Goal: Task Accomplishment & Management: Use online tool/utility

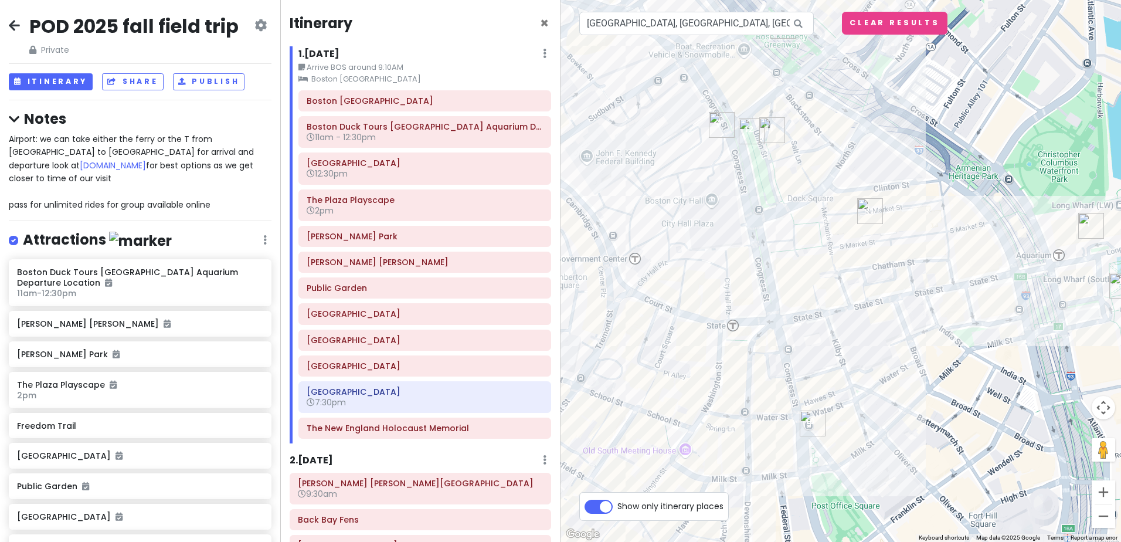
scroll to position [1025, 0]
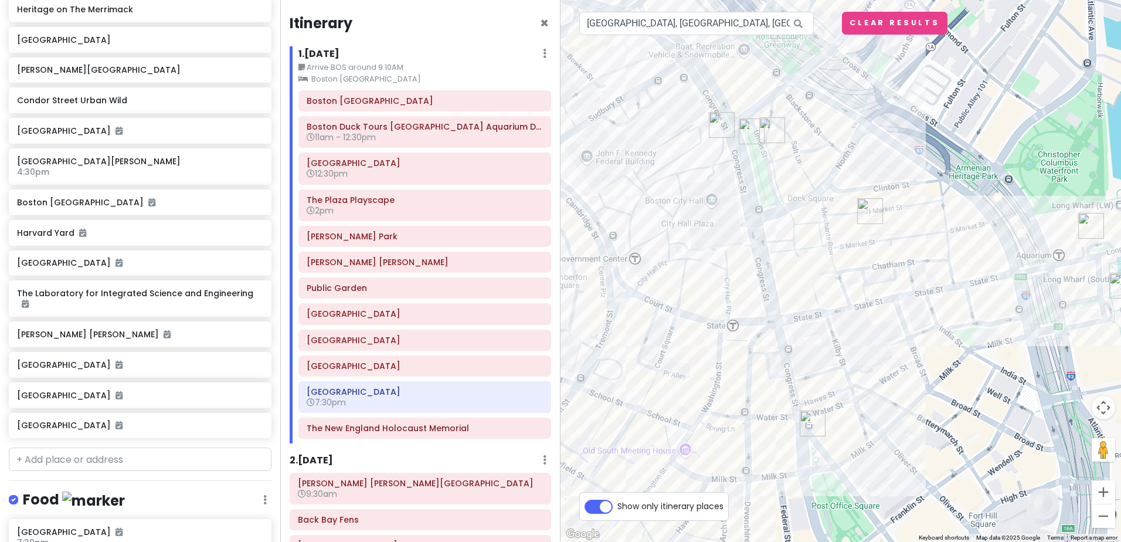
click at [60, 447] on input "text" at bounding box center [140, 458] width 263 height 23
type input "[GEOGRAPHIC_DATA][PERSON_NAME]"
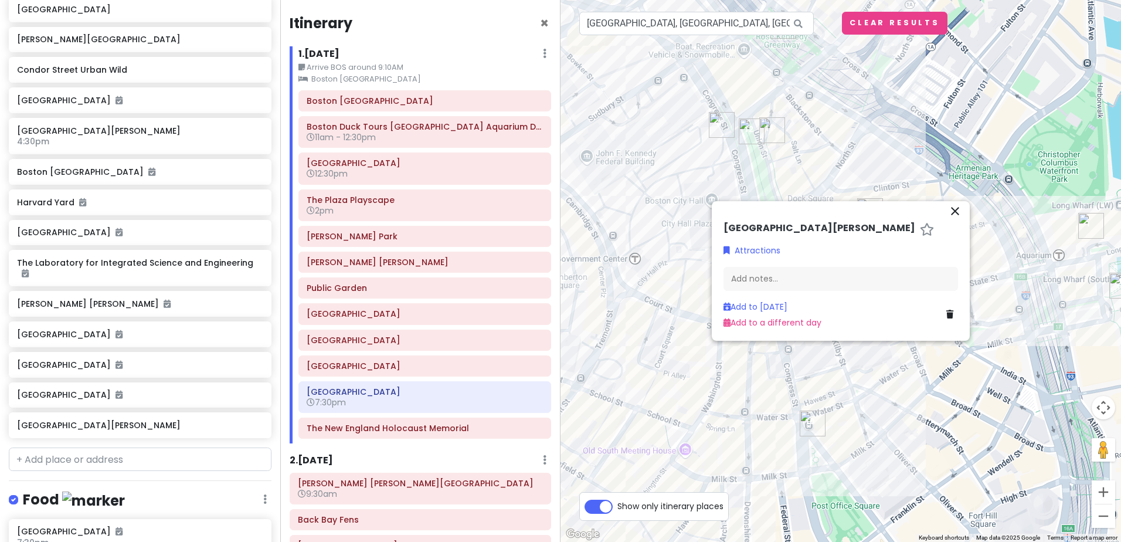
click at [917, 215] on div "close" at bounding box center [841, 212] width 244 height 19
click at [954, 209] on icon "close" at bounding box center [955, 211] width 14 height 14
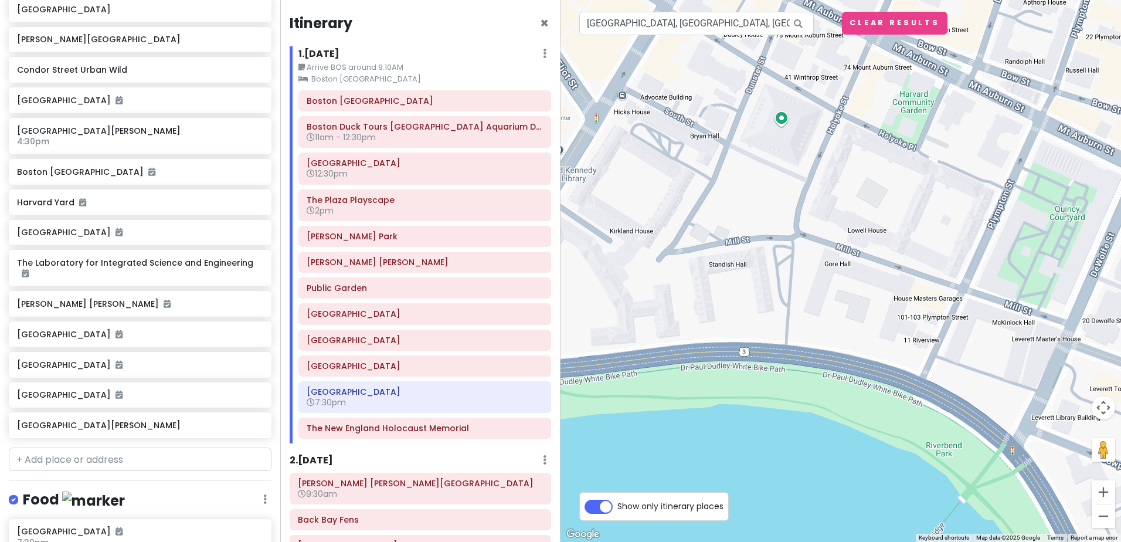
drag, startPoint x: 867, startPoint y: 336, endPoint x: 724, endPoint y: 290, distance: 150.2
click at [724, 290] on div at bounding box center [841, 271] width 561 height 542
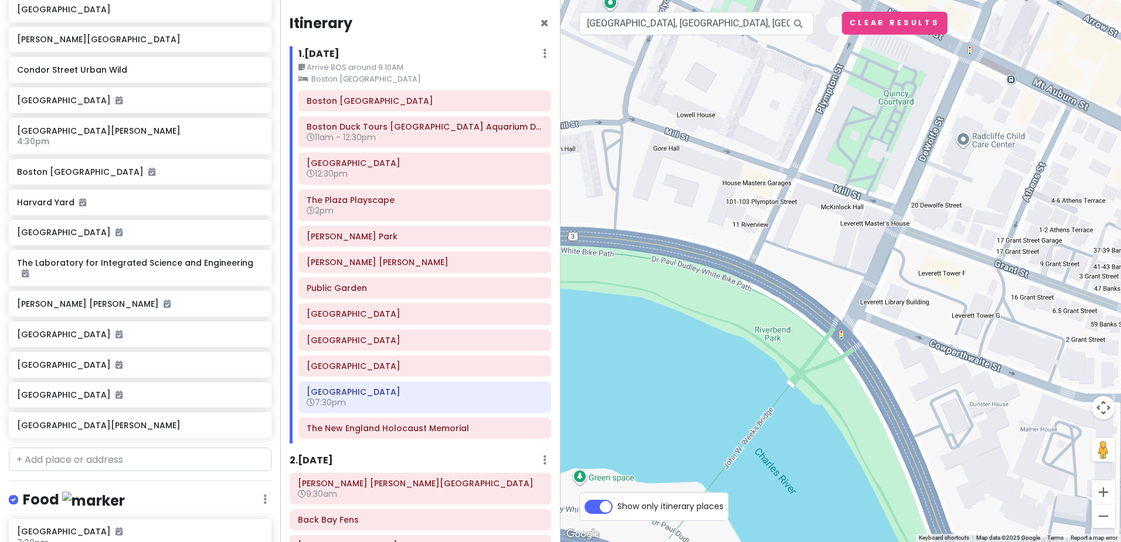
drag, startPoint x: 934, startPoint y: 363, endPoint x: 777, endPoint y: 249, distance: 194.0
click at [777, 249] on div at bounding box center [841, 271] width 561 height 542
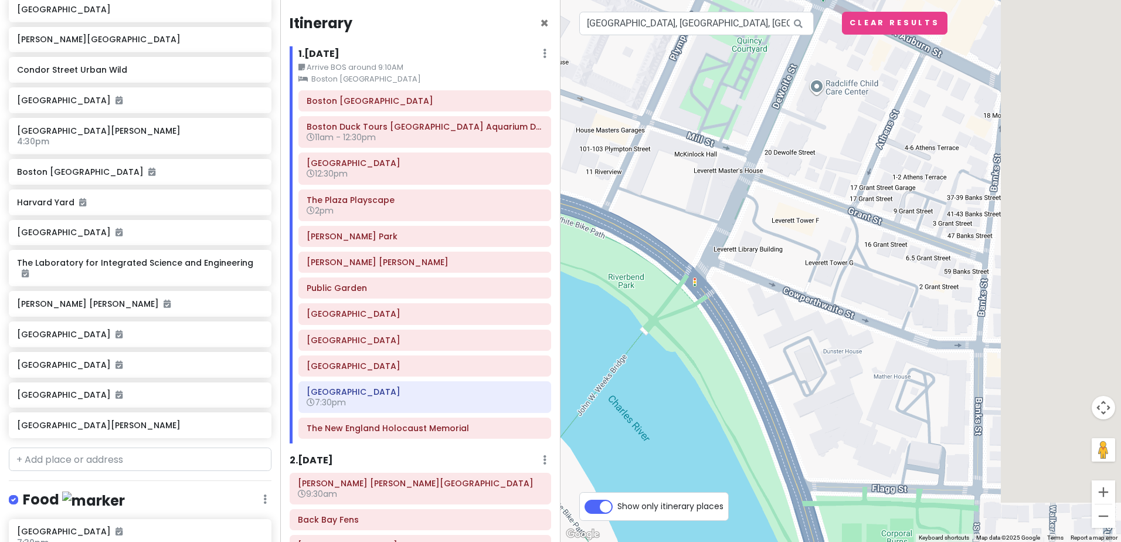
drag, startPoint x: 971, startPoint y: 420, endPoint x: 812, endPoint y: 363, distance: 168.8
click at [812, 363] on div at bounding box center [841, 271] width 561 height 542
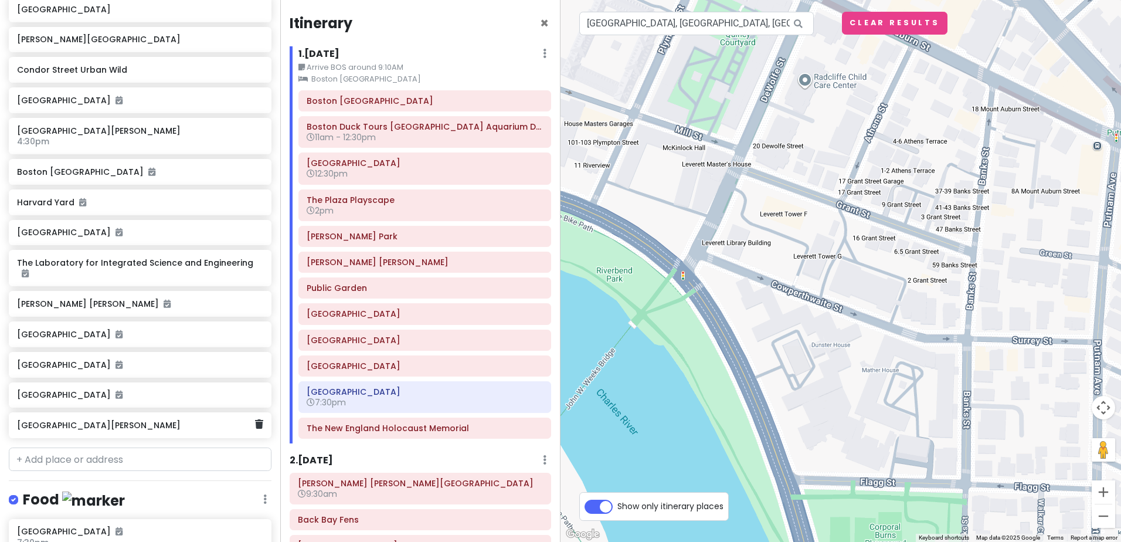
click at [85, 420] on h6 "[GEOGRAPHIC_DATA][PERSON_NAME]" at bounding box center [136, 425] width 238 height 11
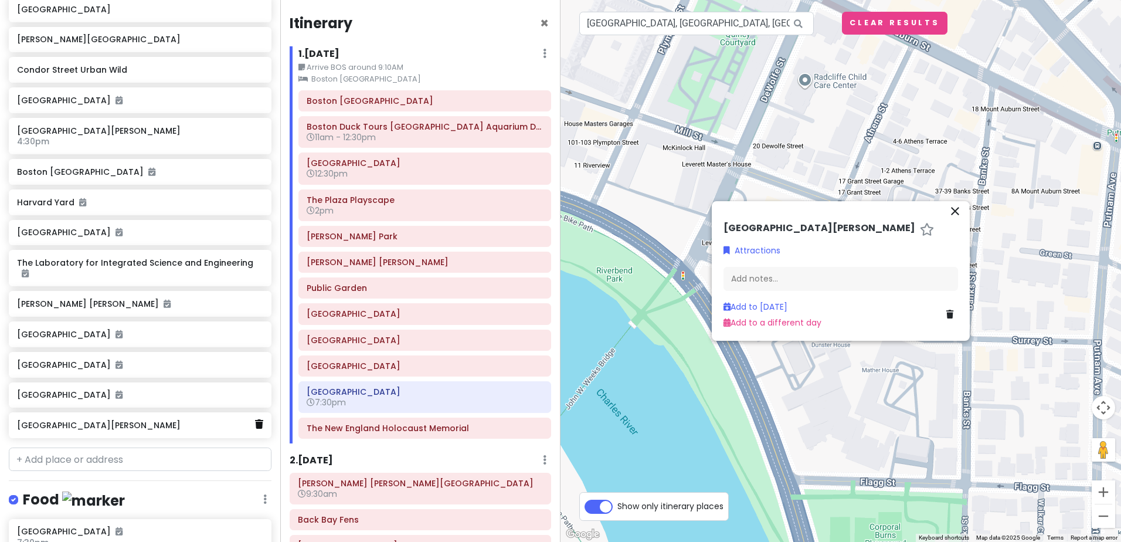
click at [255, 419] on icon at bounding box center [259, 423] width 8 height 9
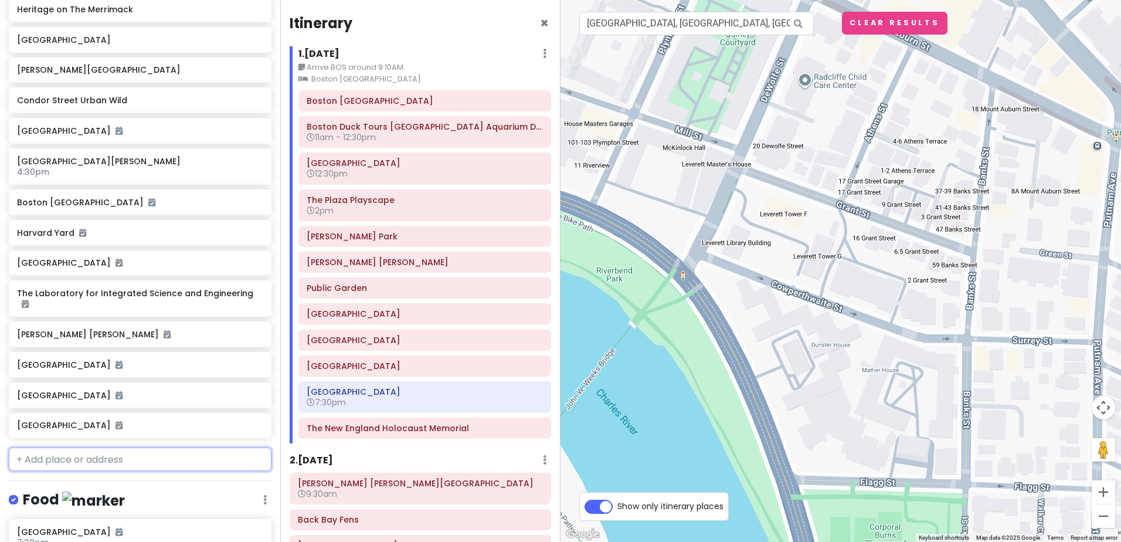
click at [77, 447] on input "text" at bounding box center [140, 458] width 263 height 23
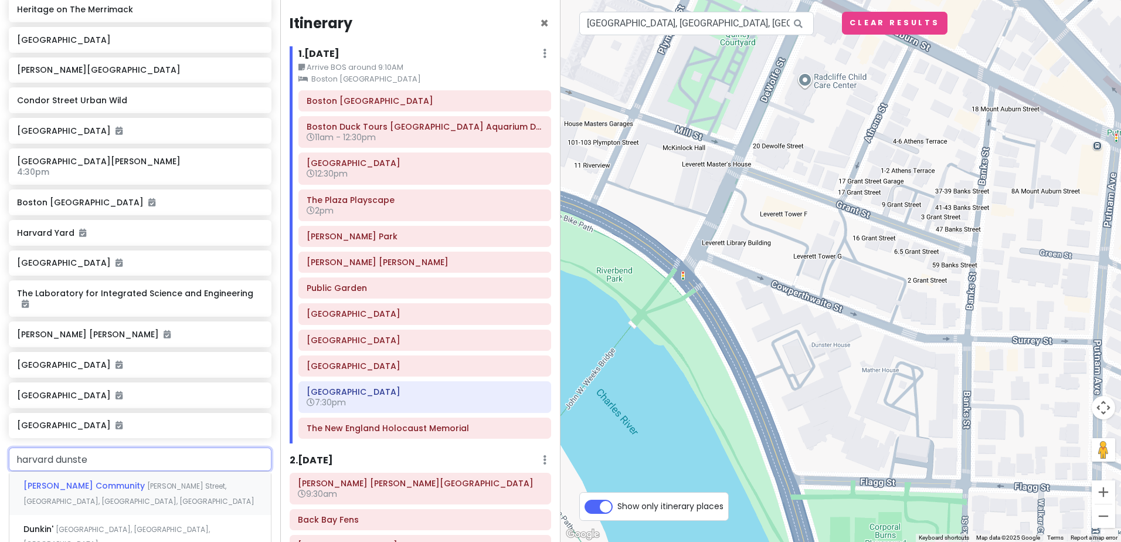
type input "harvard dunster"
click at [67, 480] on span "[GEOGRAPHIC_DATA]" at bounding box center [71, 486] width 96 height 12
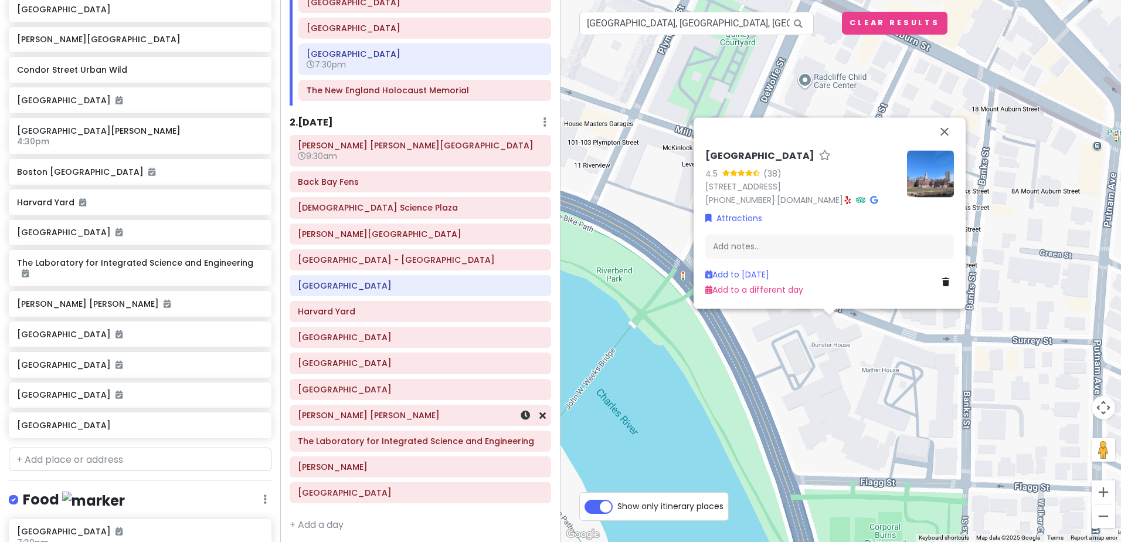
scroll to position [342, 0]
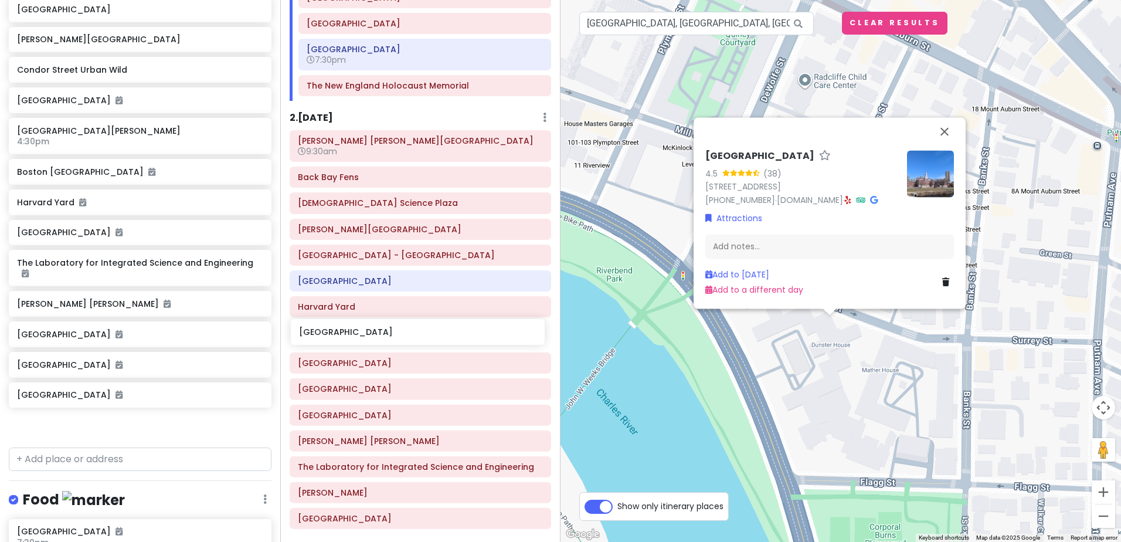
drag, startPoint x: 101, startPoint y: 402, endPoint x: 384, endPoint y: 333, distance: 290.3
click at [384, 333] on div "POD 2025 fall field trip Private Change Dates Make a Copy Delete Trip Give Feed…" at bounding box center [560, 271] width 1121 height 542
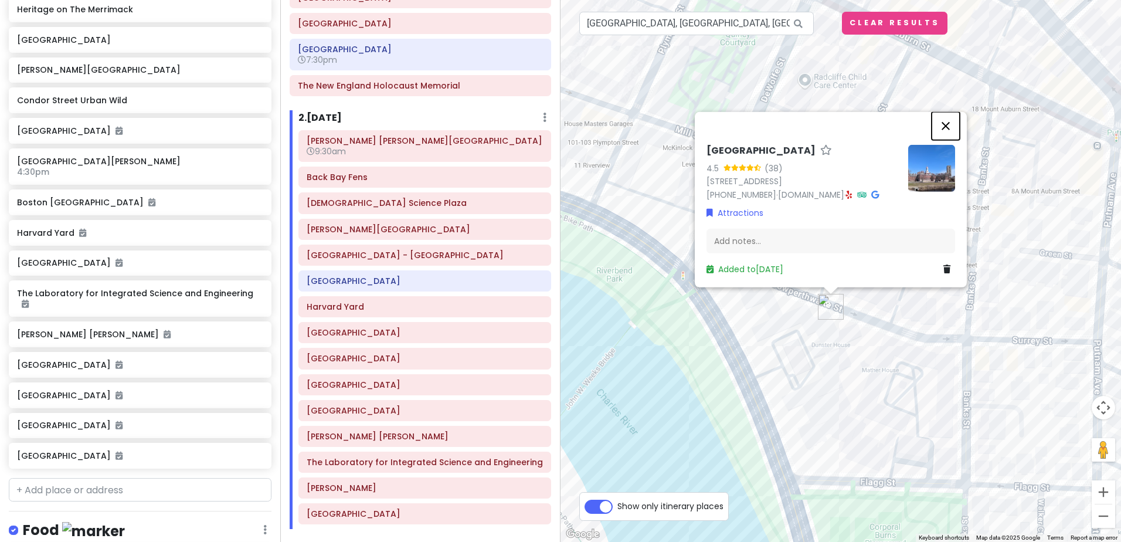
click at [949, 125] on button "Close" at bounding box center [946, 126] width 28 height 28
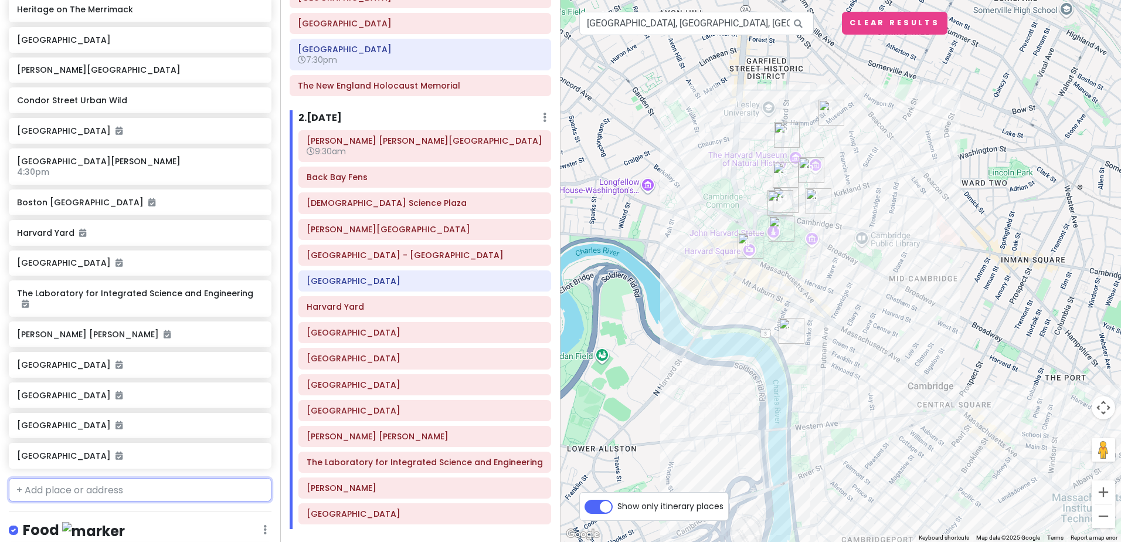
click at [69, 478] on input "text" at bounding box center [140, 489] width 263 height 23
type input "harvard sci"
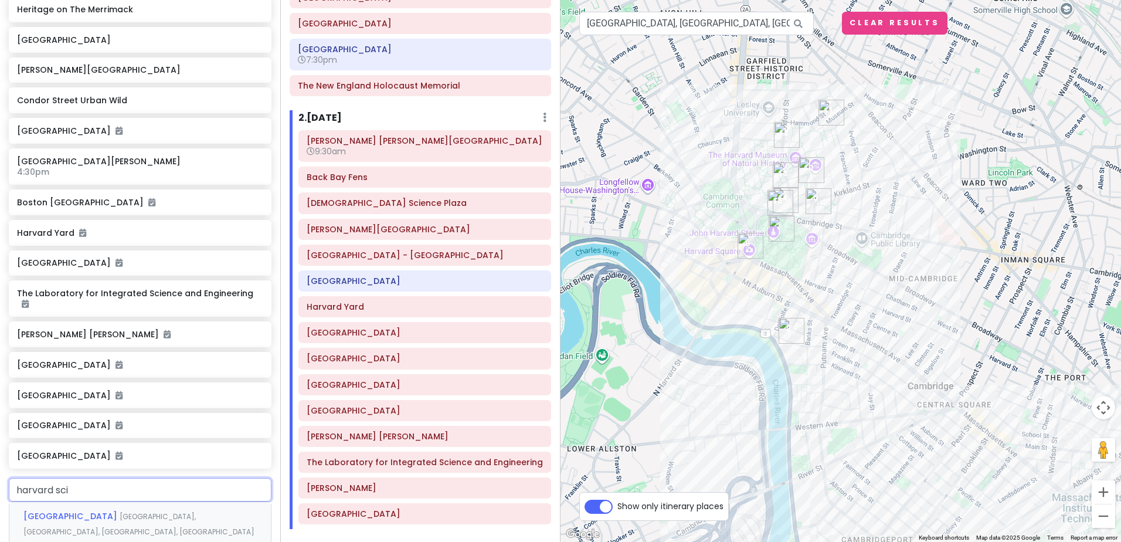
click at [88, 510] on span "[GEOGRAPHIC_DATA]" at bounding box center [71, 516] width 96 height 12
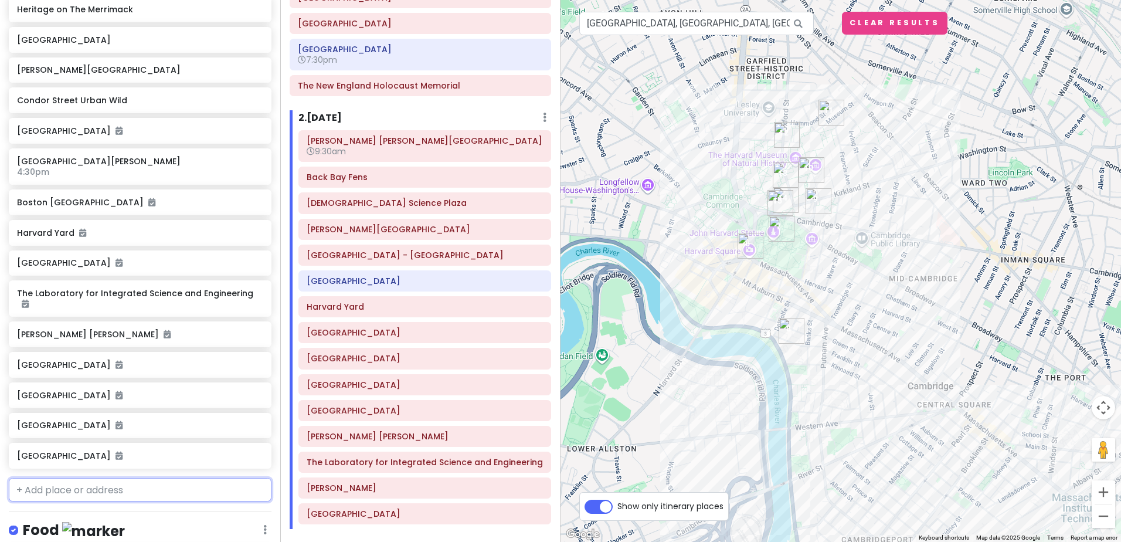
scroll to position [1056, 0]
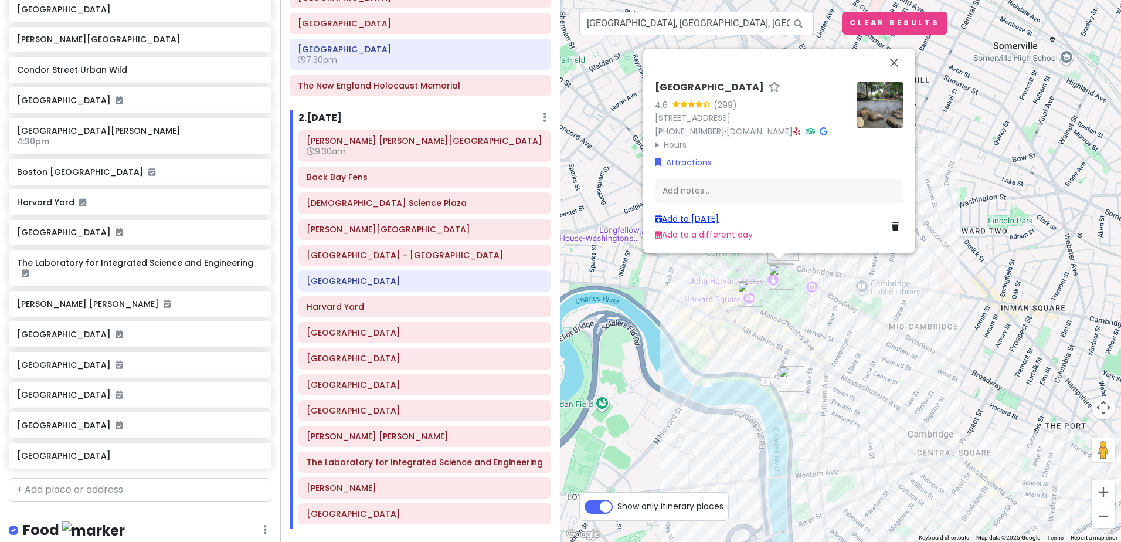
click at [693, 217] on link "Add to [DATE]" at bounding box center [687, 219] width 64 height 12
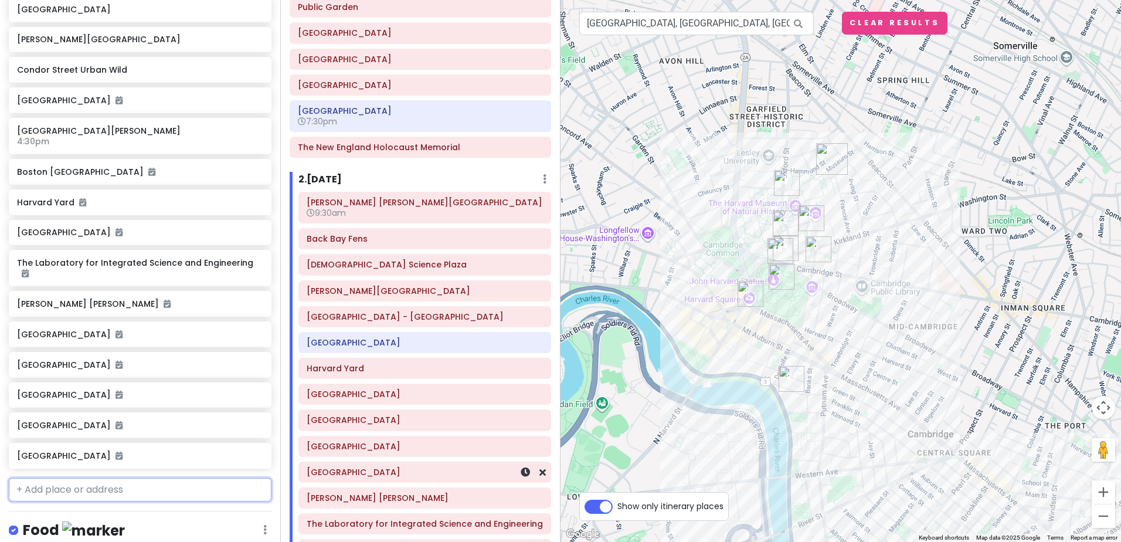
scroll to position [277, 0]
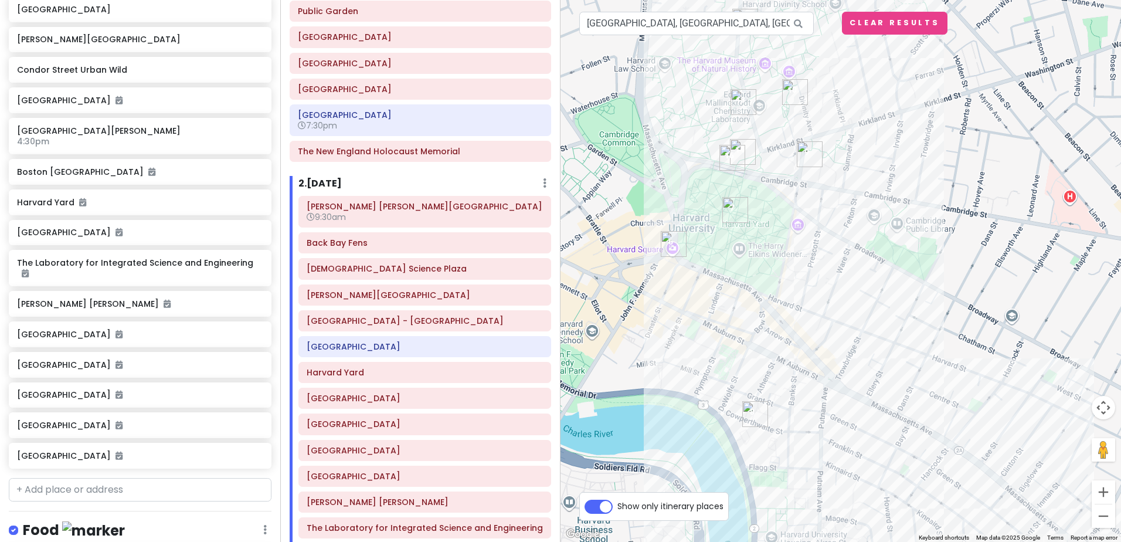
drag, startPoint x: 747, startPoint y: 398, endPoint x: 758, endPoint y: 222, distance: 175.7
click at [758, 222] on div at bounding box center [841, 271] width 561 height 542
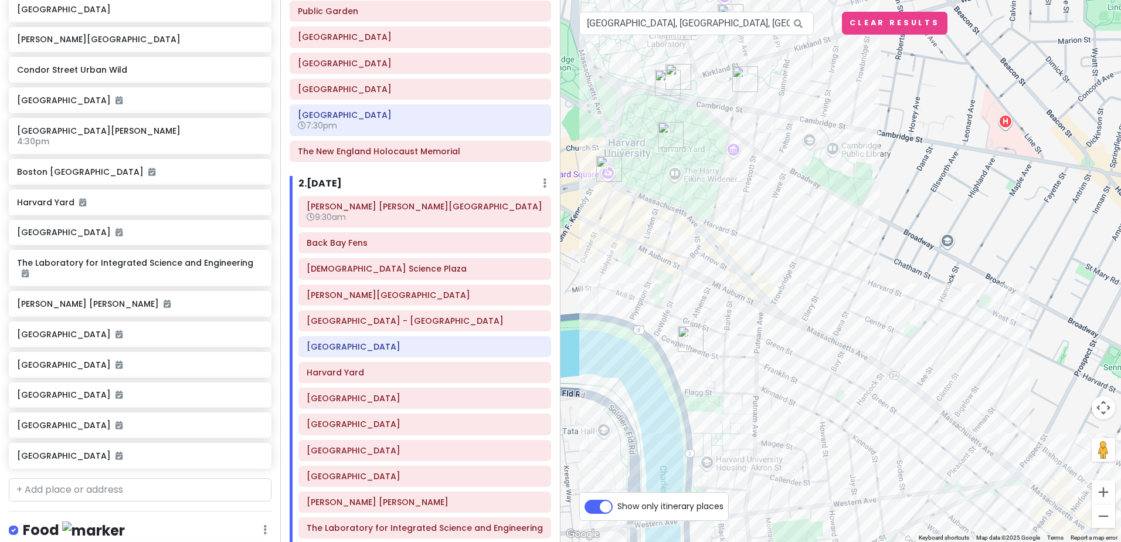
drag, startPoint x: 823, startPoint y: 374, endPoint x: 763, endPoint y: 309, distance: 88.4
click at [763, 309] on div at bounding box center [841, 271] width 561 height 542
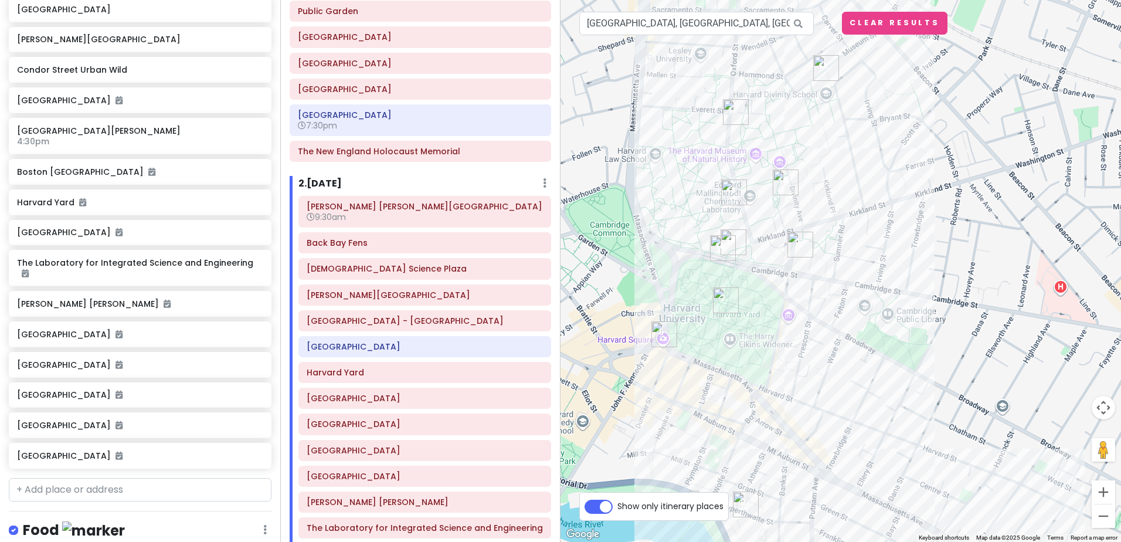
drag, startPoint x: 764, startPoint y: 217, endPoint x: 820, endPoint y: 385, distance: 177.1
click at [820, 385] on div at bounding box center [841, 271] width 561 height 542
click at [104, 478] on input "text" at bounding box center [140, 489] width 263 height 23
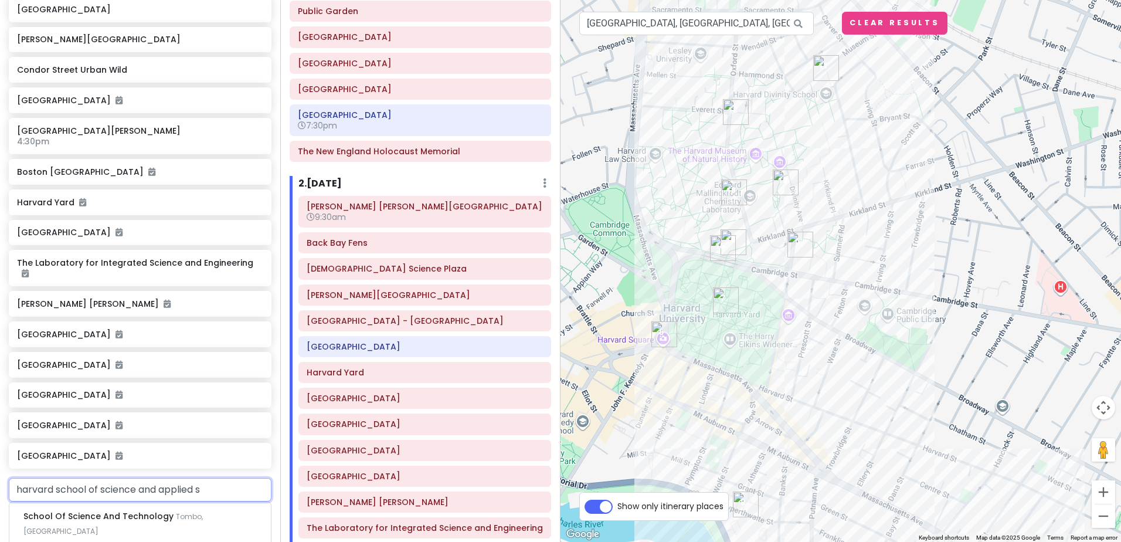
click at [134, 478] on input "harvard school of science and applied s" at bounding box center [140, 489] width 263 height 23
click at [129, 478] on input "harvard school of science and applied s" at bounding box center [140, 489] width 263 height 23
click at [216, 478] on input "harvard school of engineer and applied s" at bounding box center [140, 489] width 263 height 23
type input "harvard school of engineer and applied sciences"
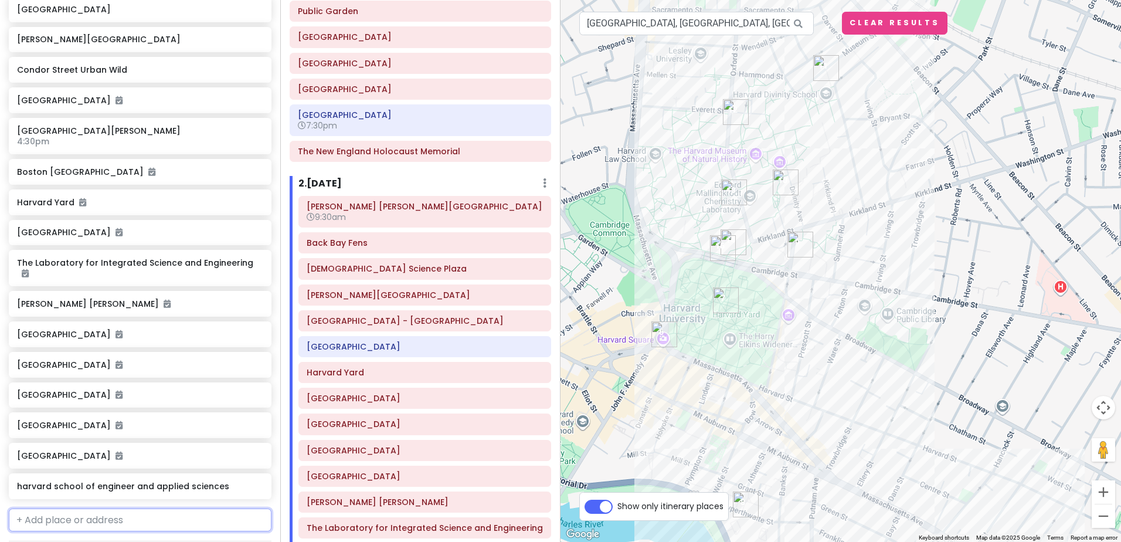
scroll to position [1086, 0]
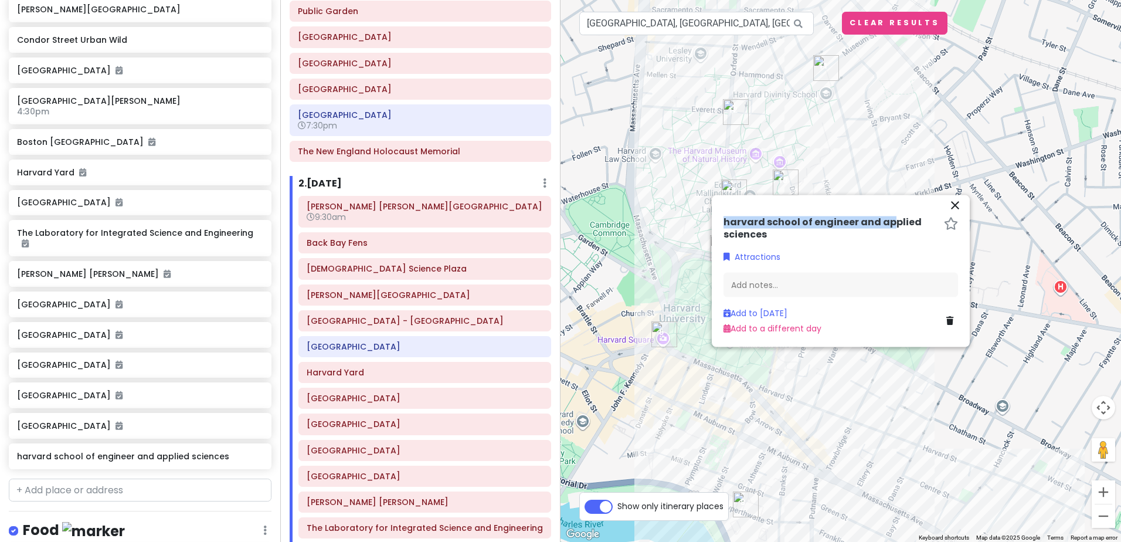
drag, startPoint x: 864, startPoint y: 203, endPoint x: 892, endPoint y: 218, distance: 31.7
click at [892, 218] on div "close harvard school of engineer and applied sciences Attractions Add notes... …" at bounding box center [841, 271] width 258 height 152
drag, startPoint x: 892, startPoint y: 218, endPoint x: 956, endPoint y: 202, distance: 65.7
click at [956, 202] on icon "close" at bounding box center [955, 205] width 14 height 14
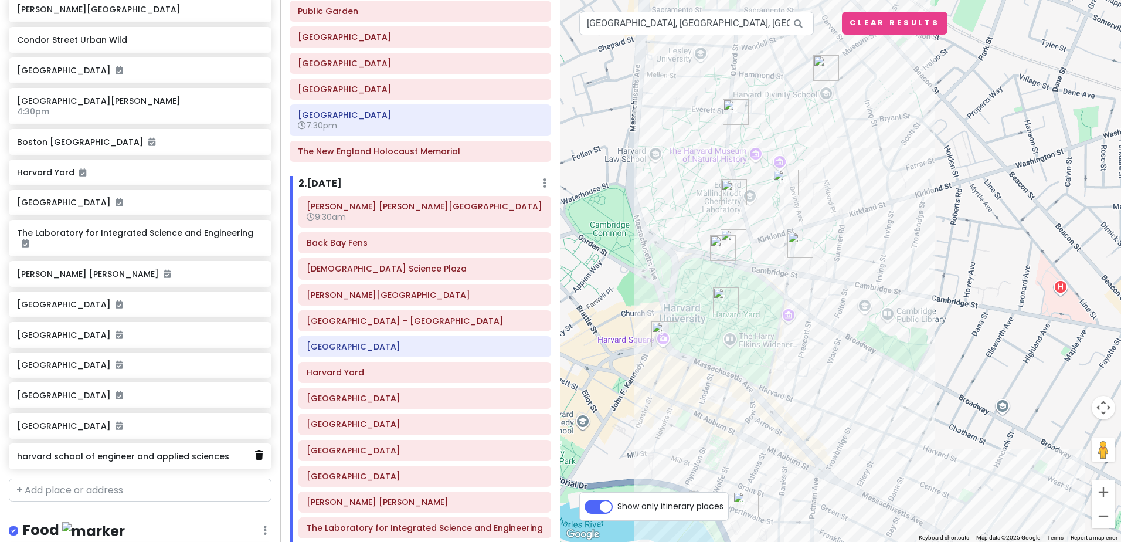
click at [255, 450] on icon at bounding box center [259, 454] width 8 height 9
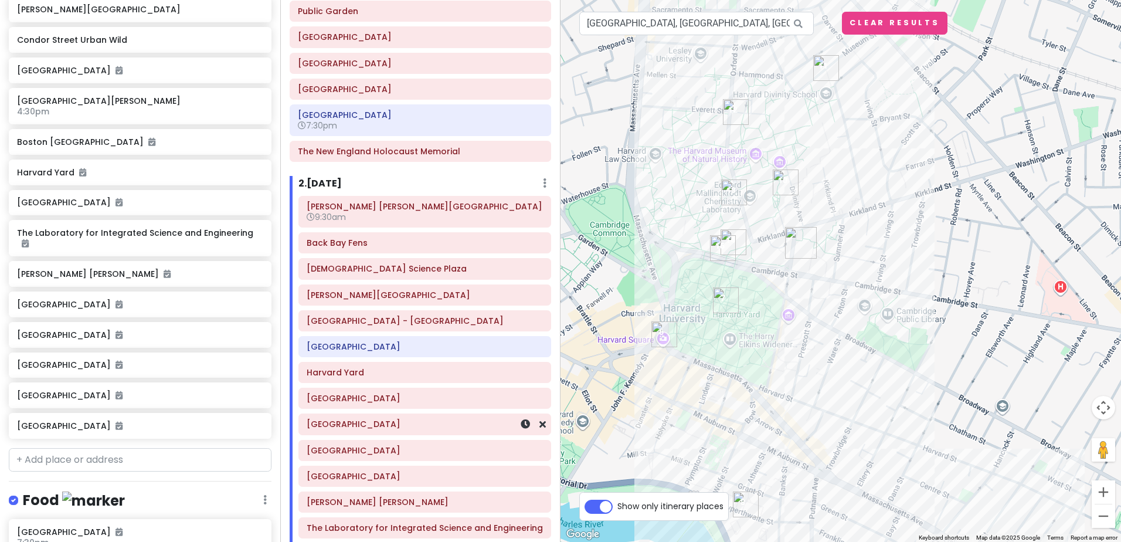
scroll to position [1056, 0]
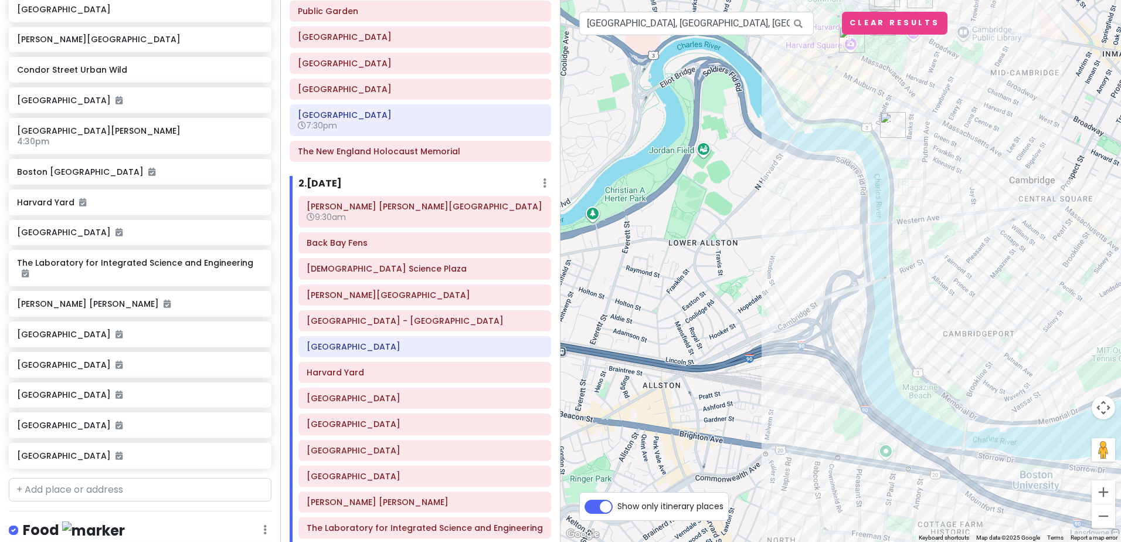
drag, startPoint x: 669, startPoint y: 446, endPoint x: 837, endPoint y: 168, distance: 325.2
click at [837, 168] on div at bounding box center [841, 271] width 561 height 542
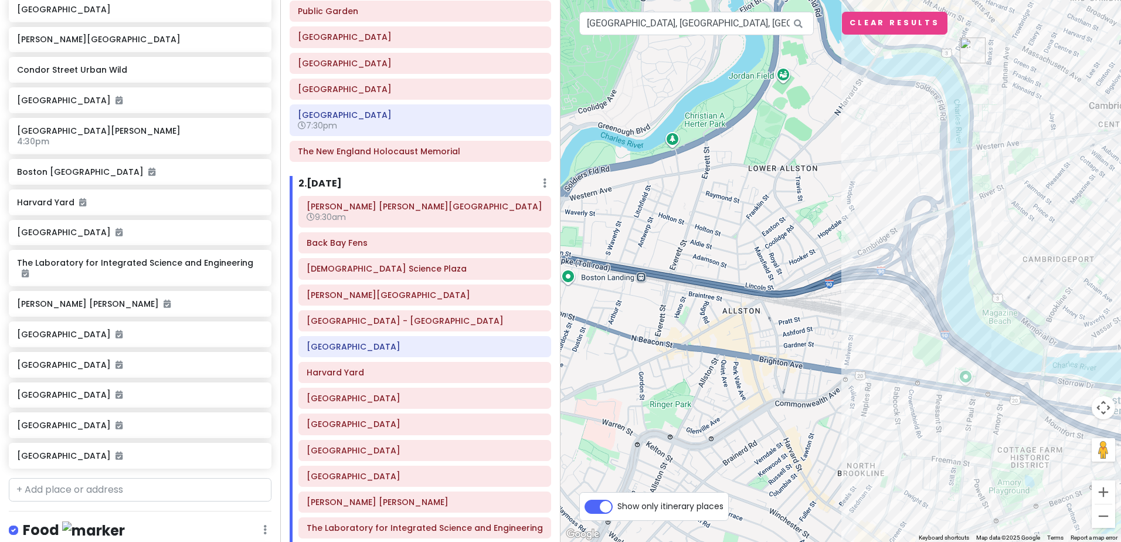
drag, startPoint x: 666, startPoint y: 401, endPoint x: 745, endPoint y: 325, distance: 109.1
click at [745, 325] on div at bounding box center [841, 271] width 561 height 542
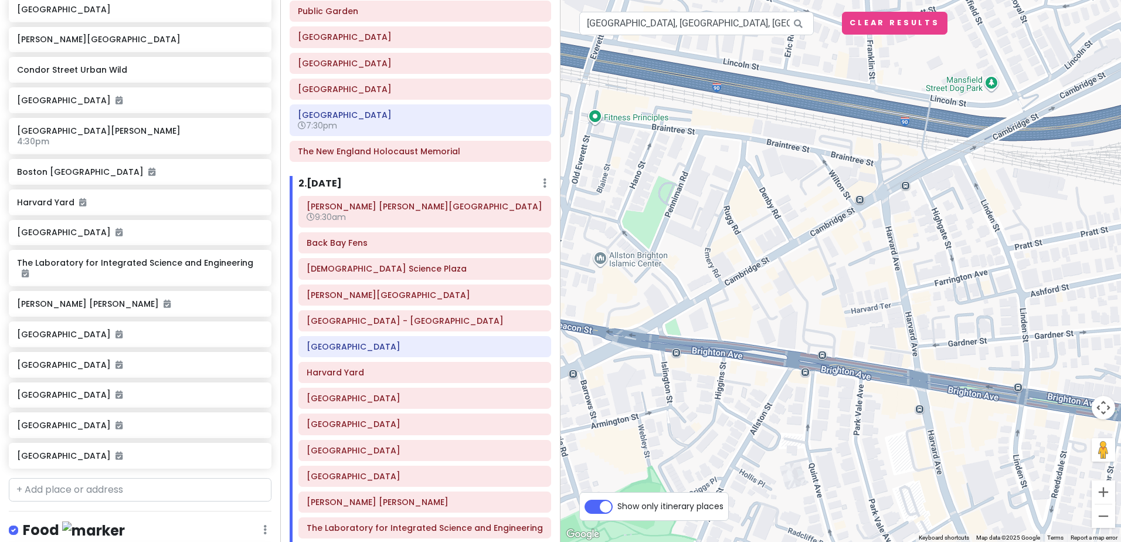
drag, startPoint x: 741, startPoint y: 314, endPoint x: 860, endPoint y: 306, distance: 118.8
click at [860, 306] on div at bounding box center [841, 271] width 561 height 542
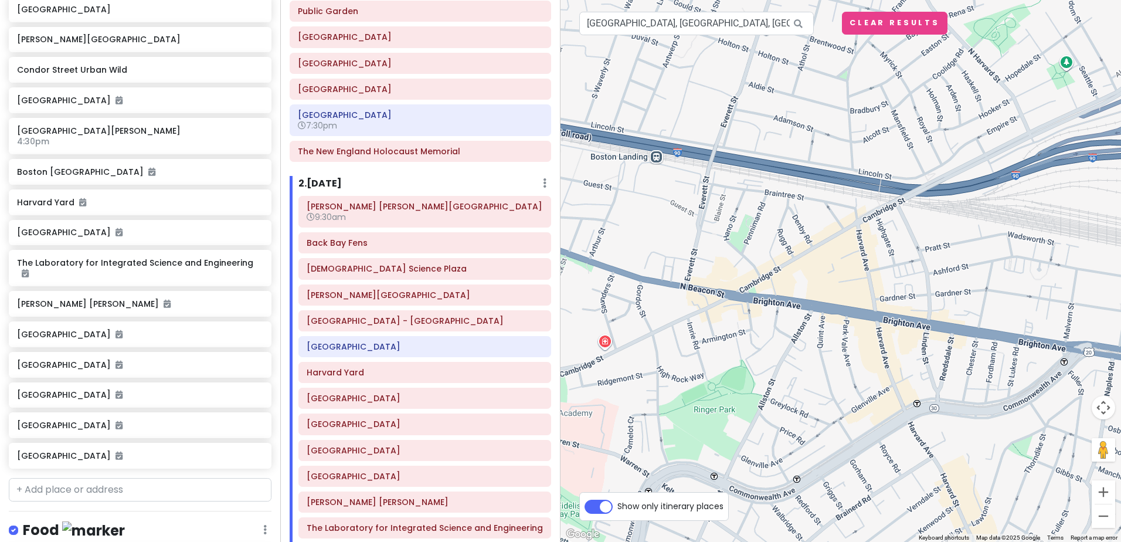
drag, startPoint x: 738, startPoint y: 445, endPoint x: 722, endPoint y: 412, distance: 36.2
click at [722, 412] on div at bounding box center [841, 271] width 561 height 542
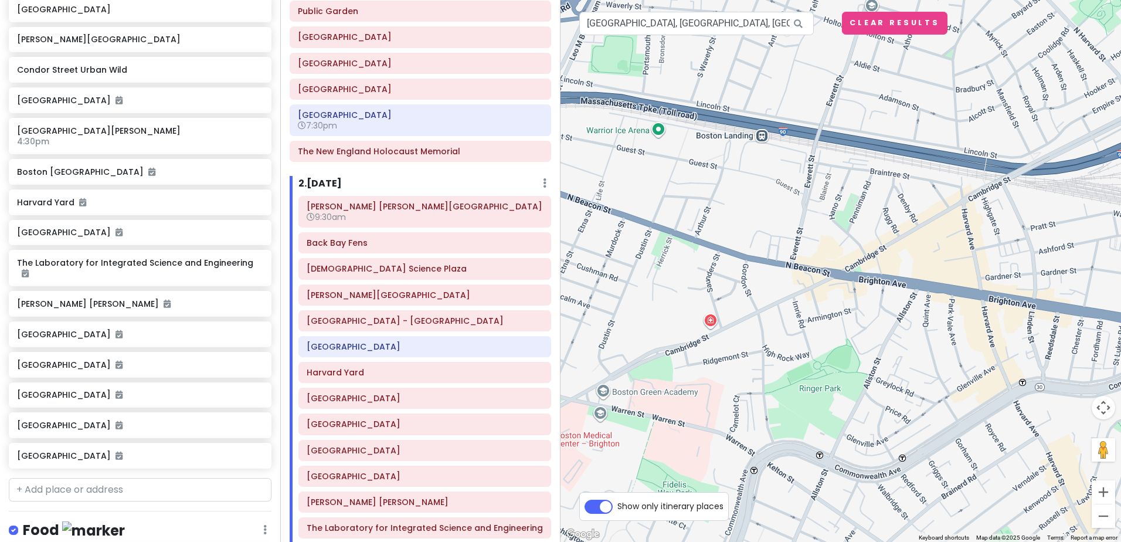
drag, startPoint x: 703, startPoint y: 318, endPoint x: 812, endPoint y: 299, distance: 110.7
click at [812, 299] on div at bounding box center [841, 271] width 561 height 542
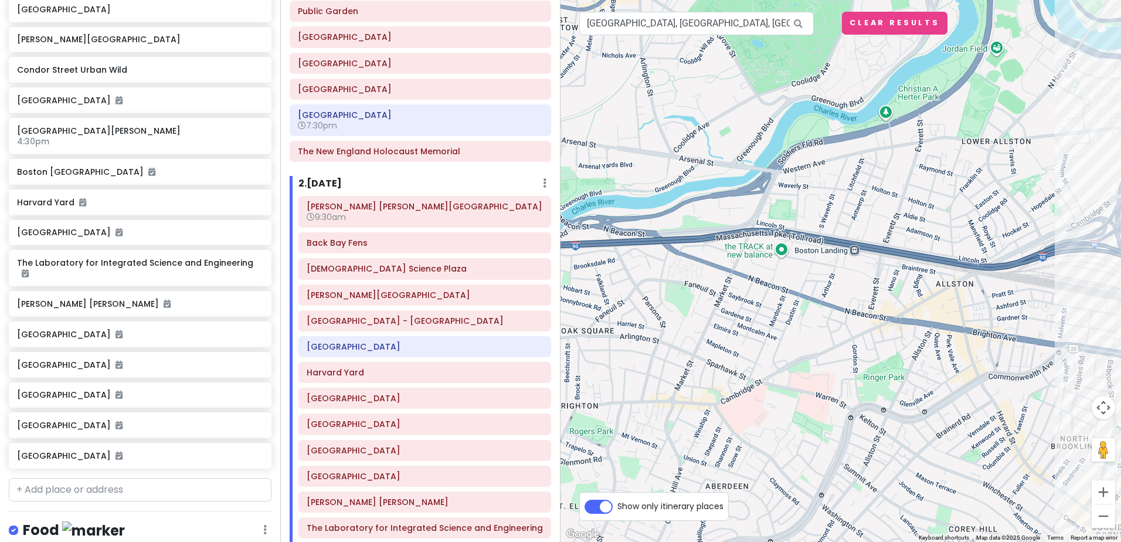
drag, startPoint x: 736, startPoint y: 396, endPoint x: 802, endPoint y: 427, distance: 73.2
click at [802, 427] on div at bounding box center [841, 271] width 561 height 542
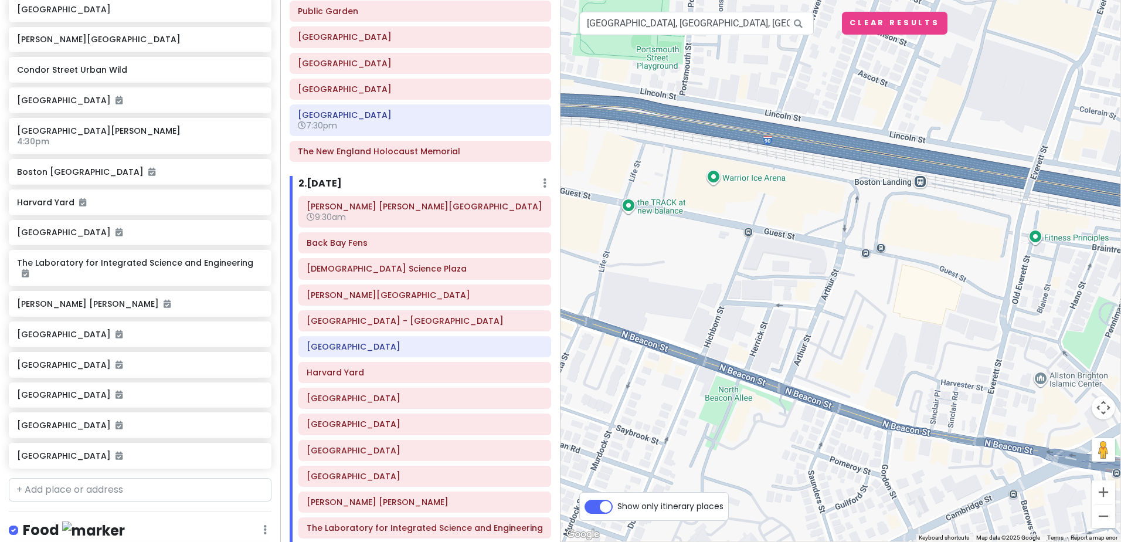
drag, startPoint x: 871, startPoint y: 369, endPoint x: 714, endPoint y: 266, distance: 187.9
click at [714, 266] on div at bounding box center [841, 271] width 561 height 542
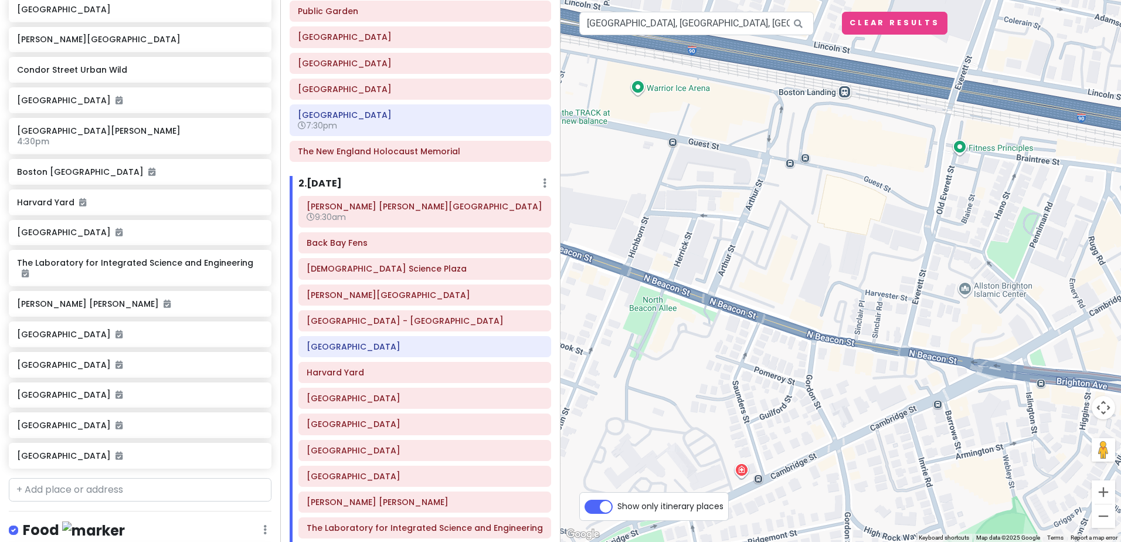
drag, startPoint x: 782, startPoint y: 306, endPoint x: 708, endPoint y: 215, distance: 117.1
click at [708, 215] on div at bounding box center [841, 271] width 561 height 542
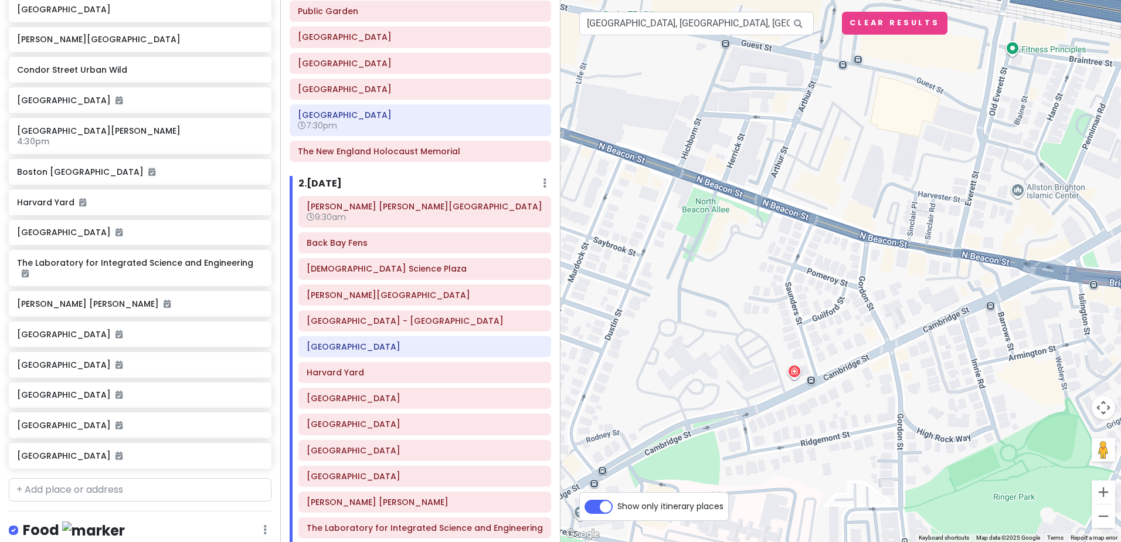
drag, startPoint x: 737, startPoint y: 333, endPoint x: 791, endPoint y: 235, distance: 111.6
click at [791, 235] on div at bounding box center [841, 271] width 561 height 542
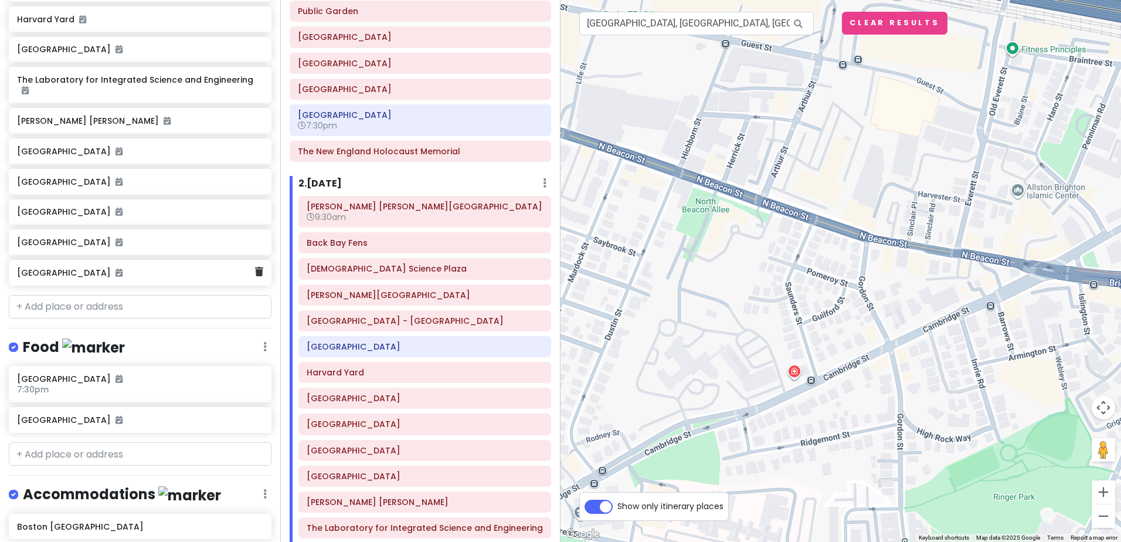
scroll to position [1285, 0]
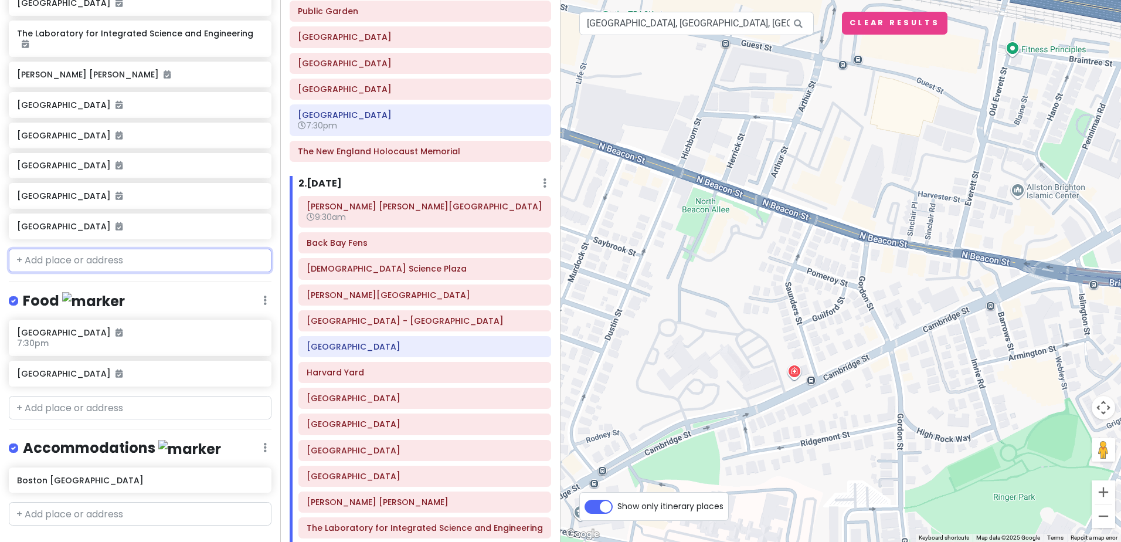
click at [99, 249] on input "text" at bounding box center [140, 260] width 263 height 23
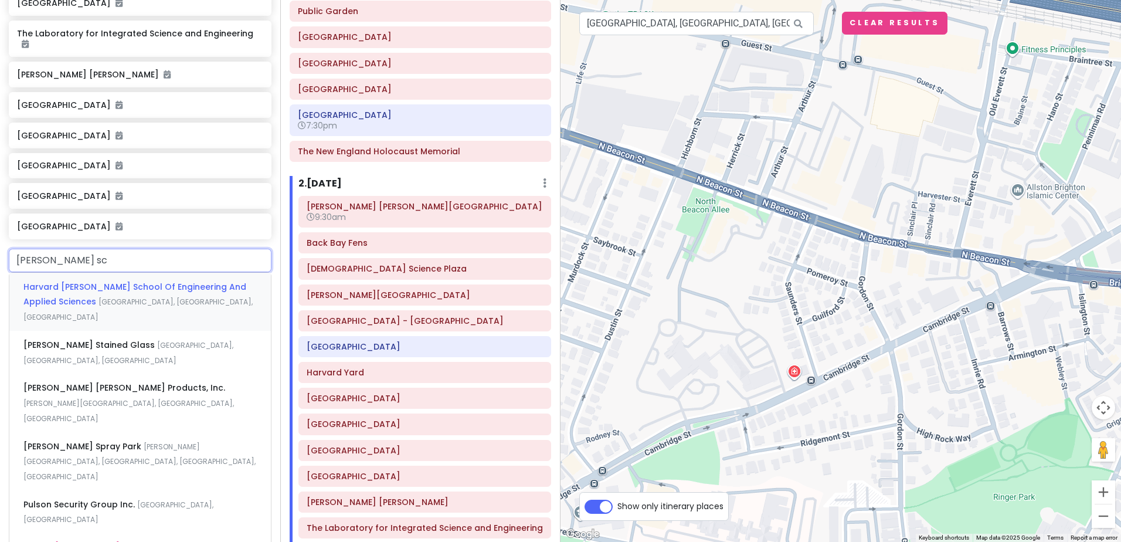
type input "[PERSON_NAME]"
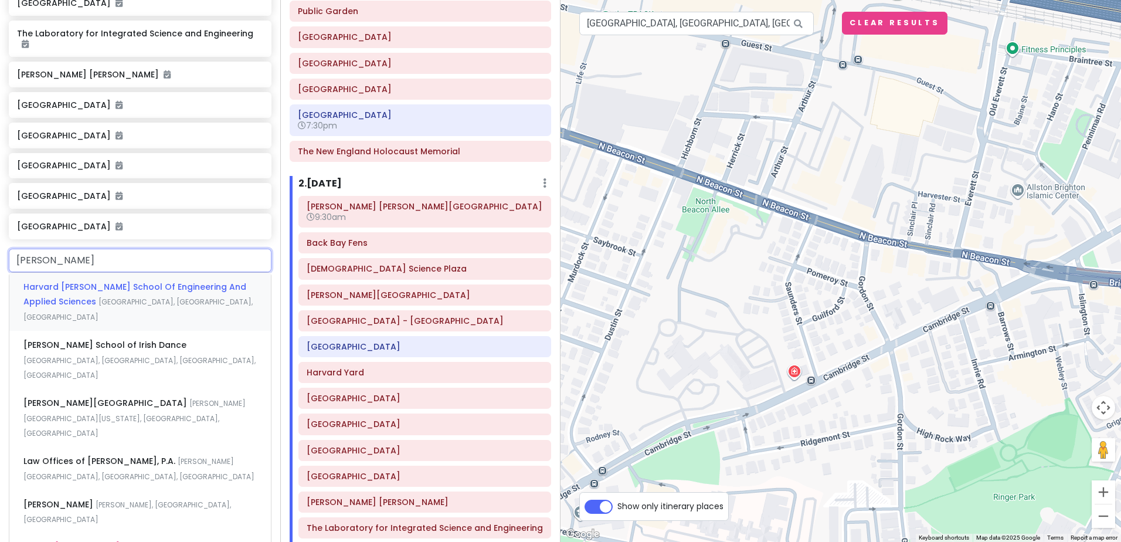
click at [83, 281] on span "Harvard [PERSON_NAME] School Of Engineering And Applied Sciences" at bounding box center [134, 294] width 223 height 27
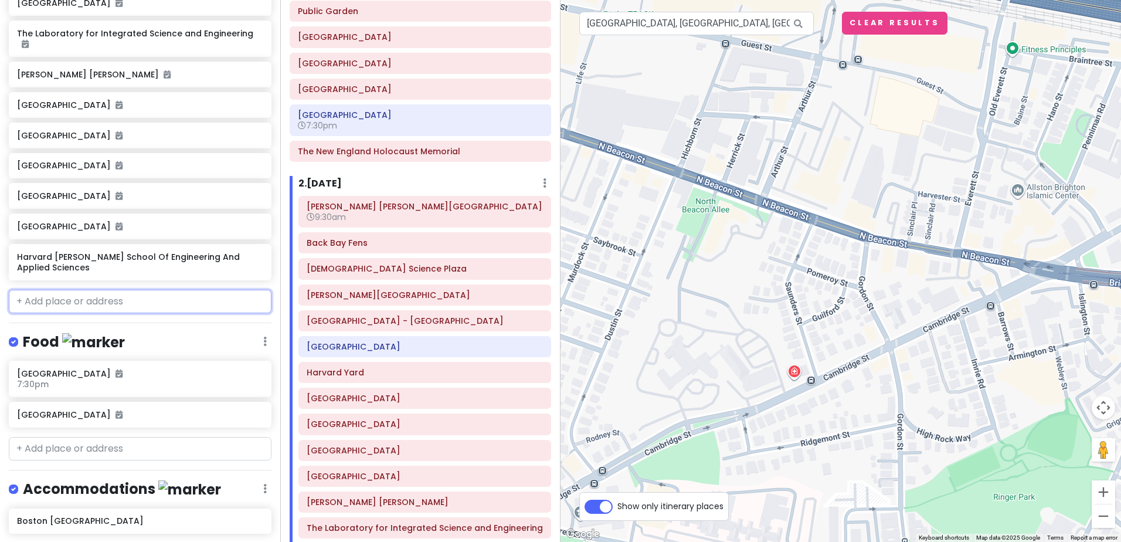
scroll to position [1326, 0]
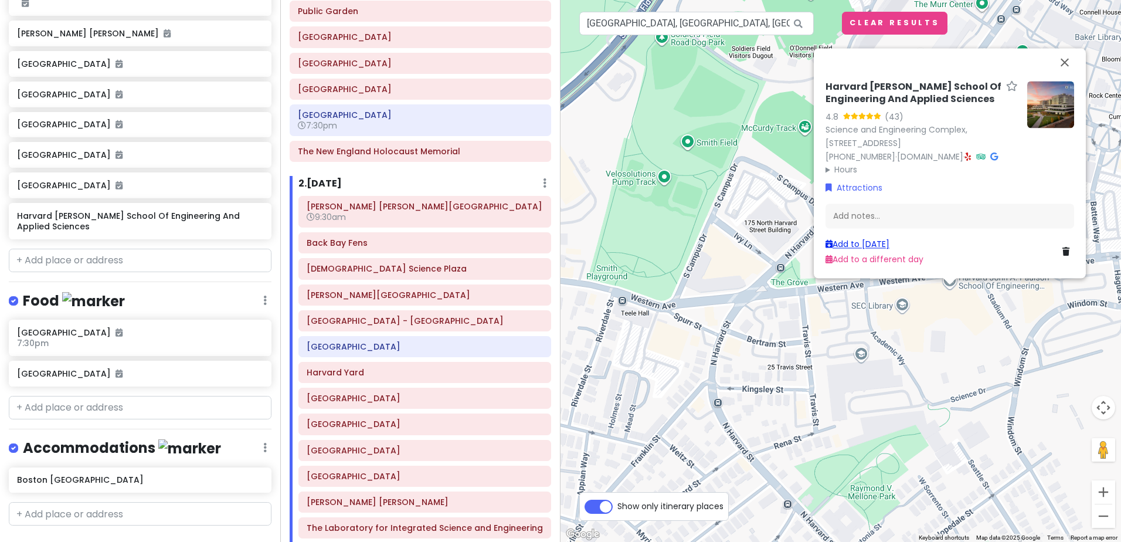
click at [863, 244] on link "Add to [DATE]" at bounding box center [858, 244] width 64 height 12
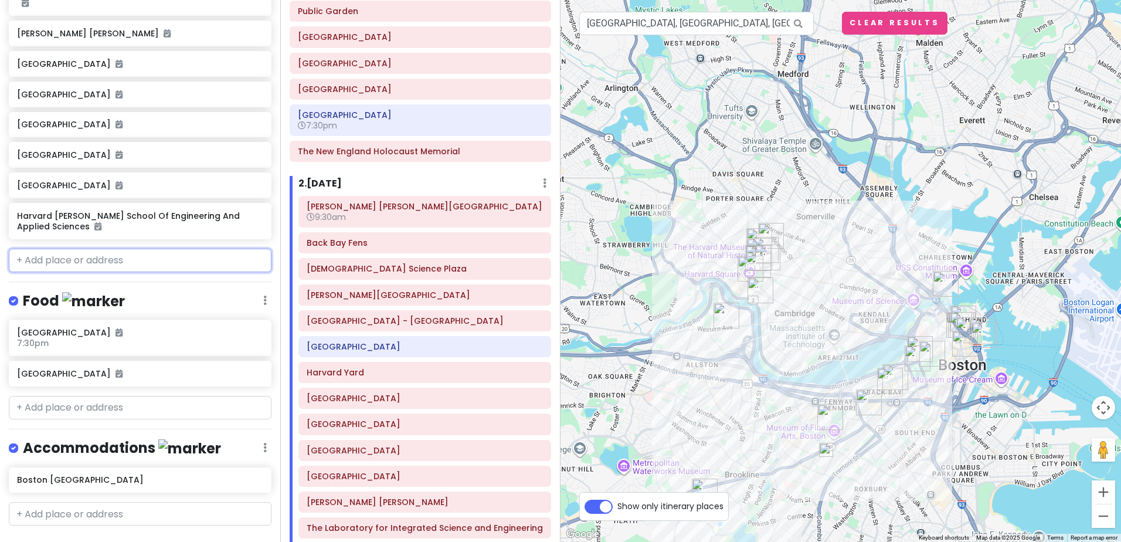
click at [94, 249] on input "text" at bounding box center [140, 260] width 263 height 23
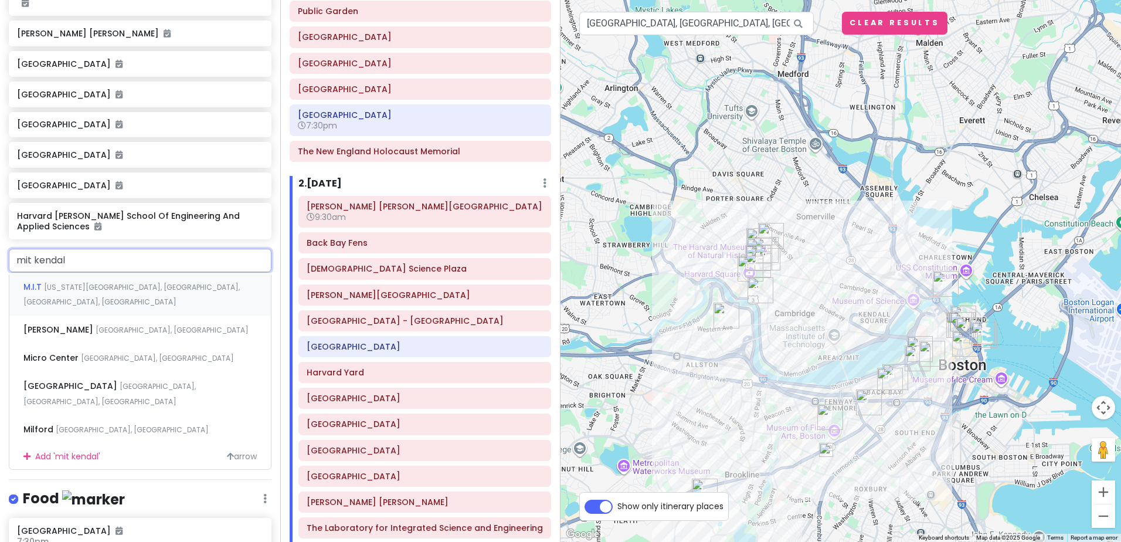
type input "mit [PERSON_NAME]"
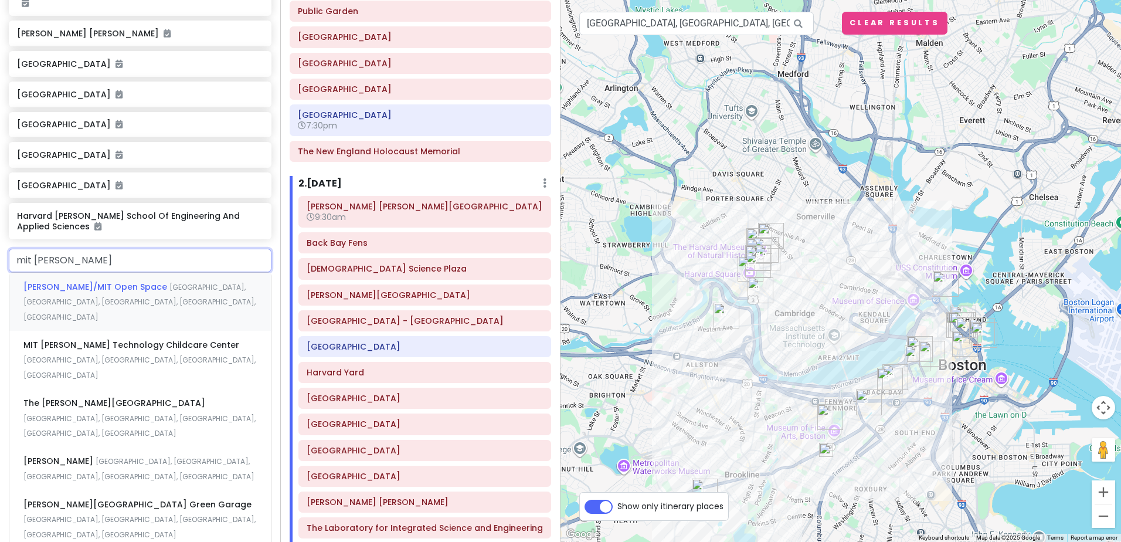
click at [74, 281] on span "[PERSON_NAME]/MIT Open Space" at bounding box center [96, 287] width 146 height 12
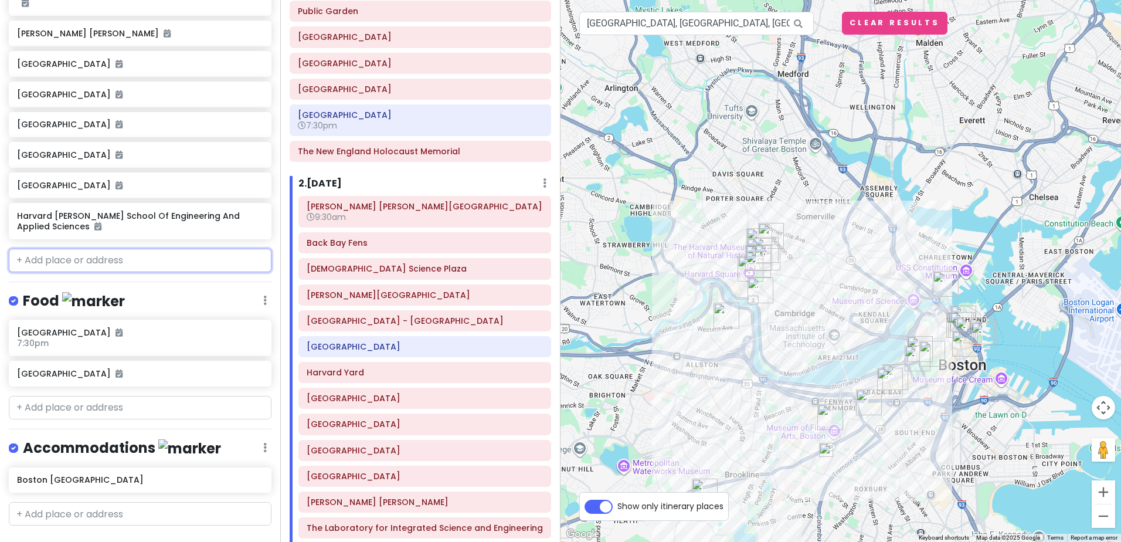
scroll to position [1356, 0]
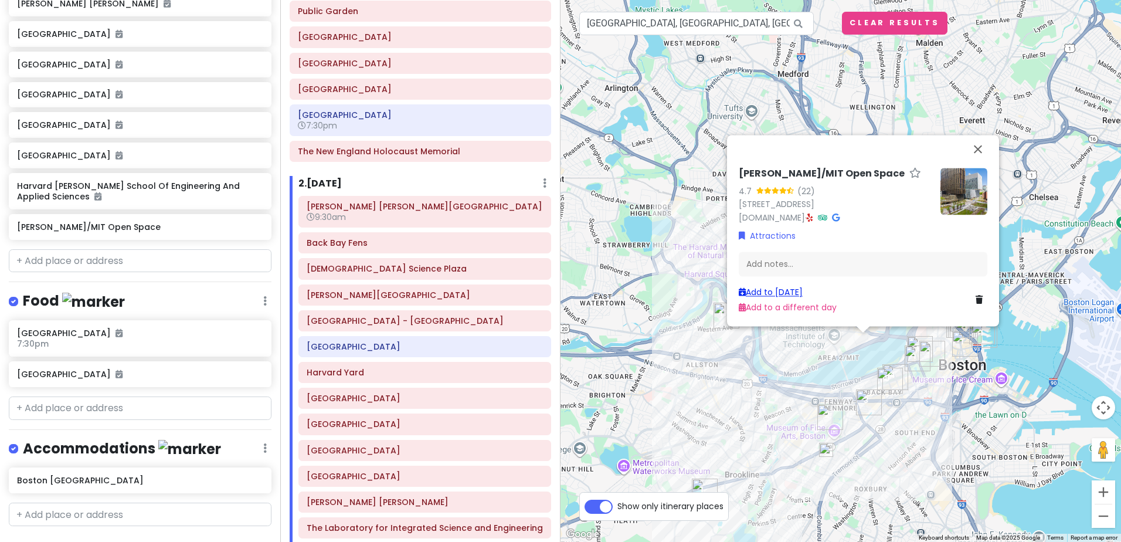
click at [782, 290] on link "Add to [DATE]" at bounding box center [771, 292] width 64 height 12
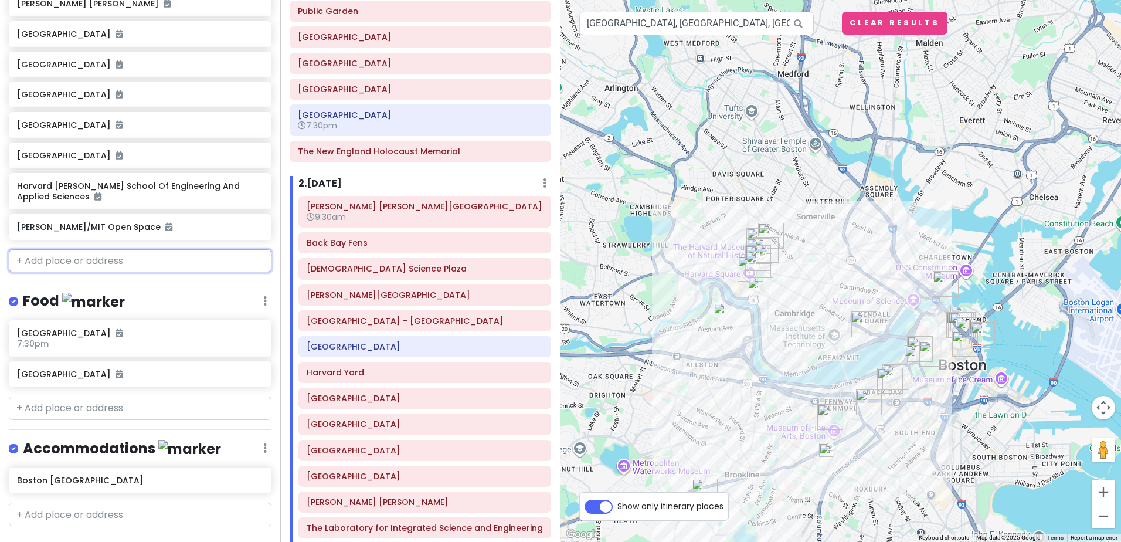
click at [66, 249] on input "text" at bounding box center [140, 260] width 263 height 23
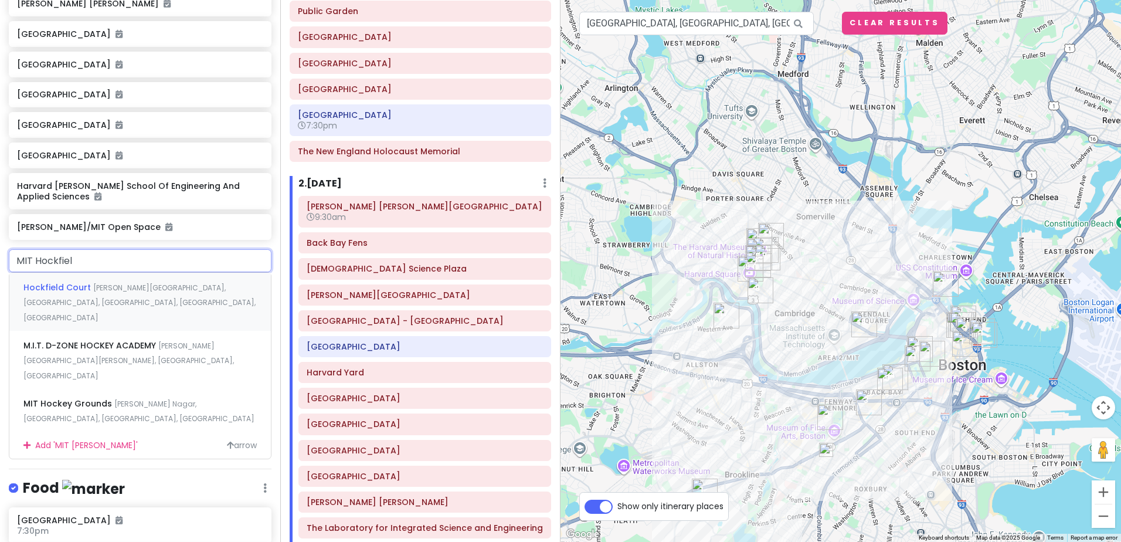
type input "MIT Hockfield"
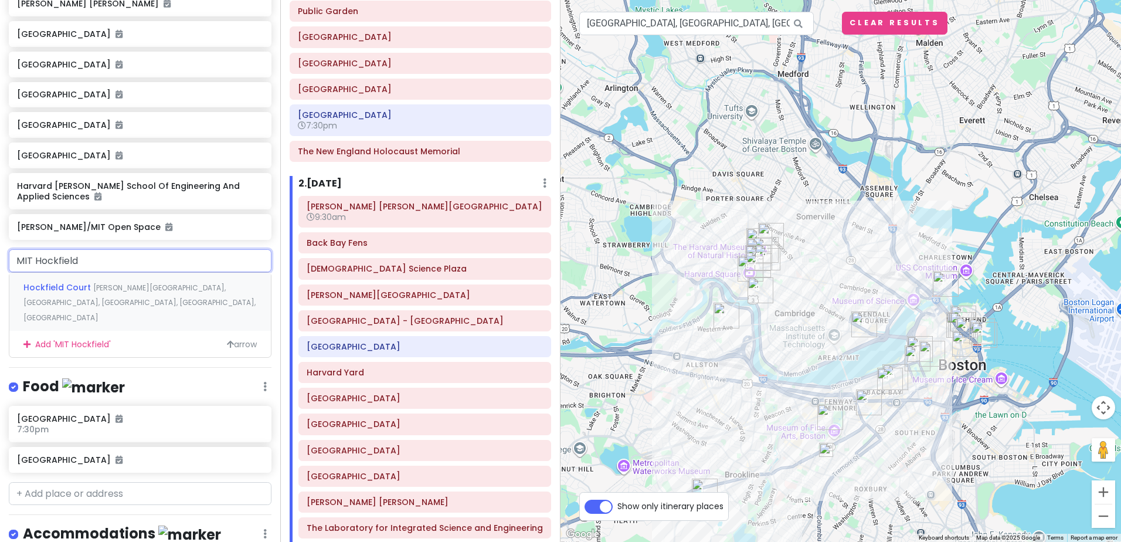
click at [49, 281] on span "Hockfield Court" at bounding box center [58, 287] width 70 height 12
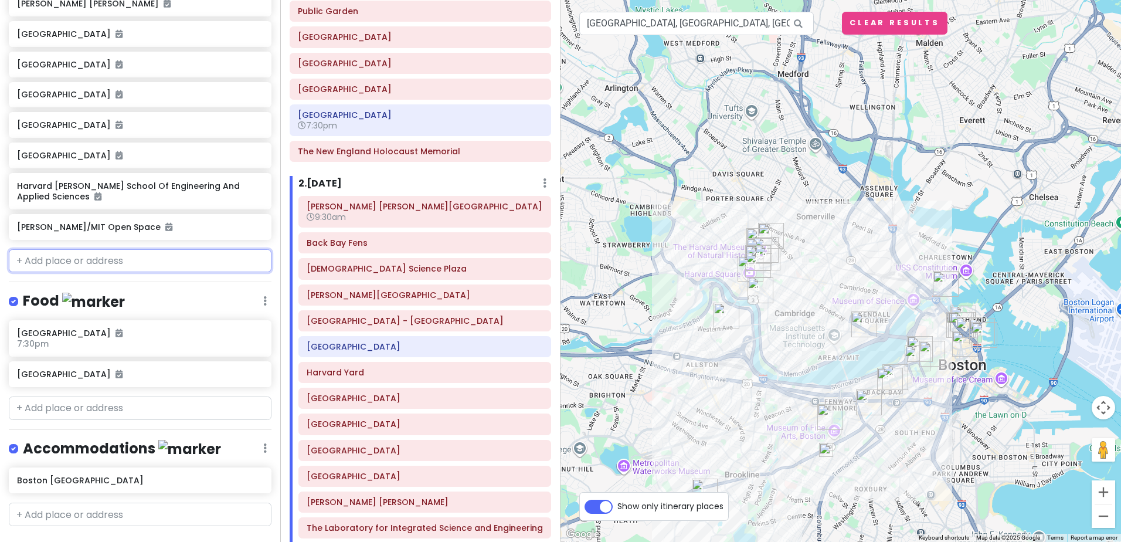
scroll to position [1386, 0]
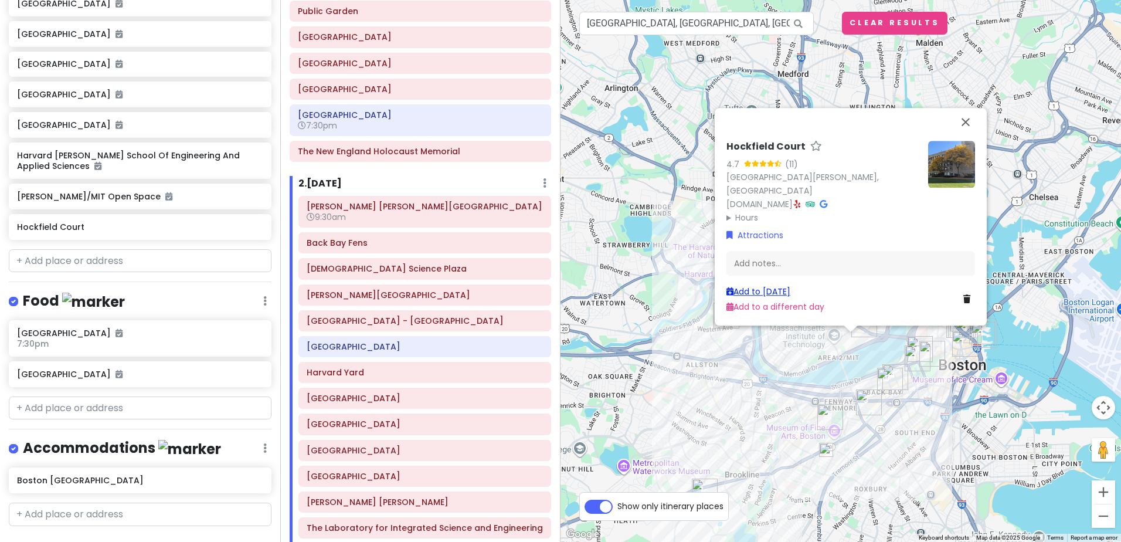
click at [757, 287] on link "Add to [DATE]" at bounding box center [759, 292] width 64 height 12
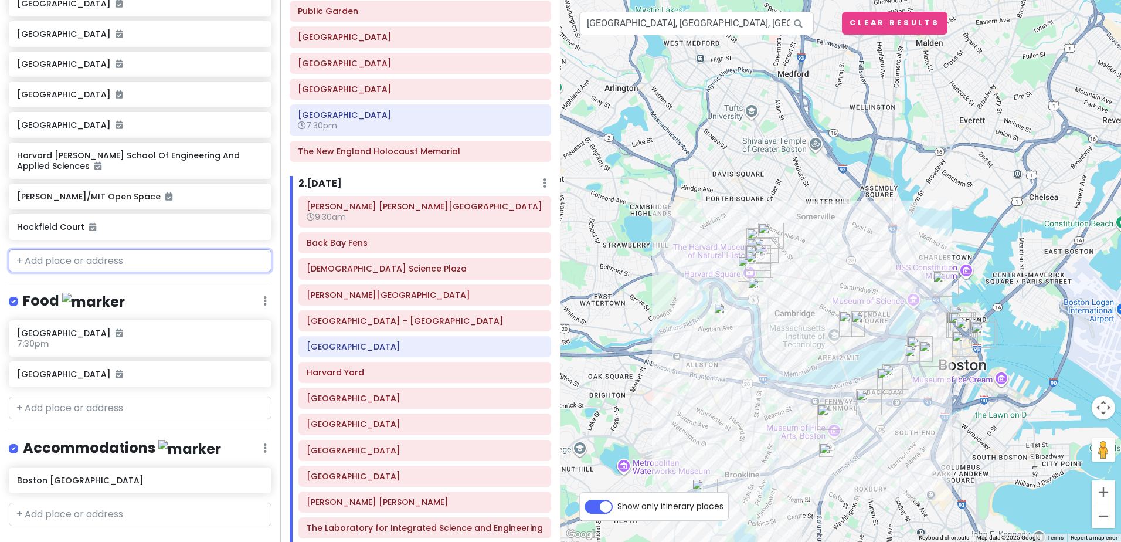
click at [70, 249] on input "text" at bounding box center [140, 260] width 263 height 23
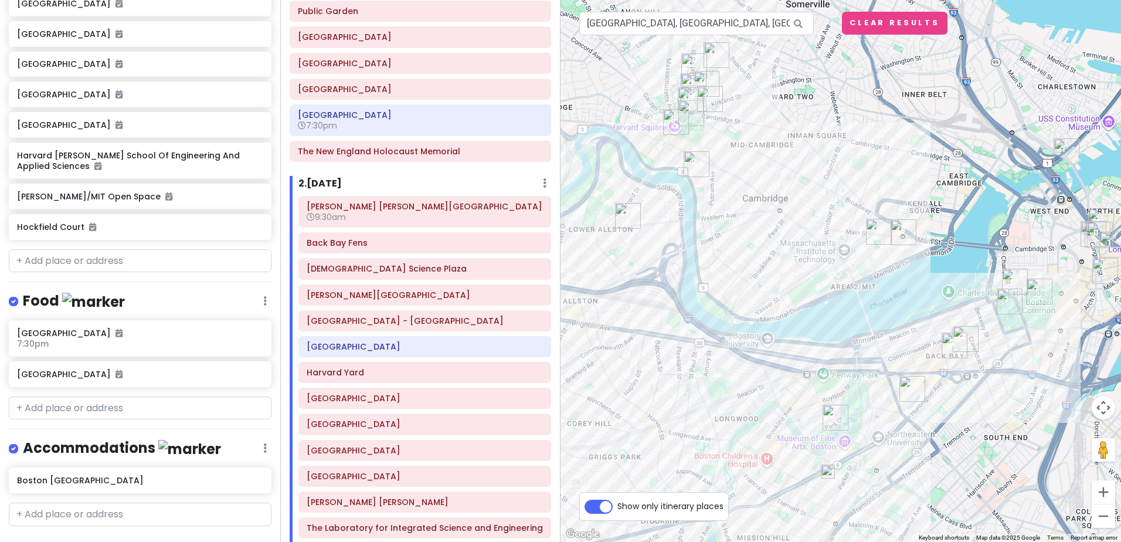
drag, startPoint x: 751, startPoint y: 243, endPoint x: 840, endPoint y: 294, distance: 103.2
click at [840, 294] on div at bounding box center [841, 271] width 561 height 542
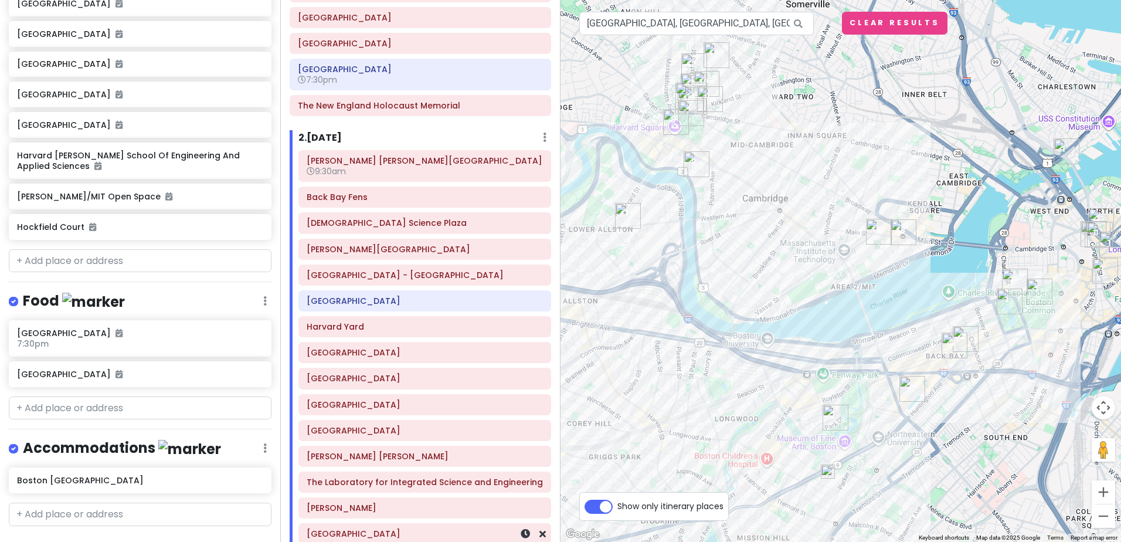
scroll to position [277, 0]
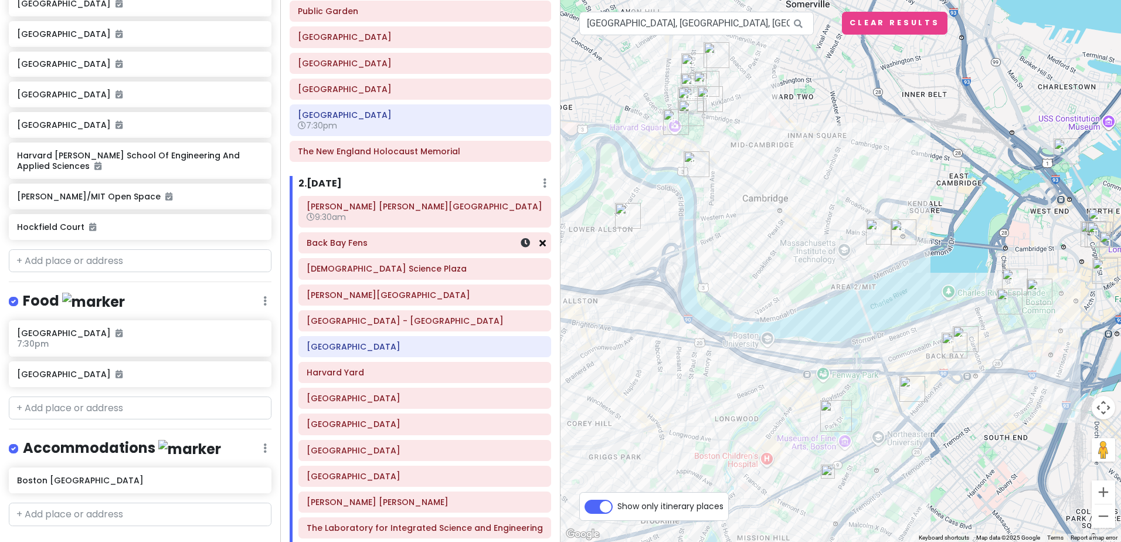
click at [540, 245] on icon at bounding box center [543, 242] width 6 height 9
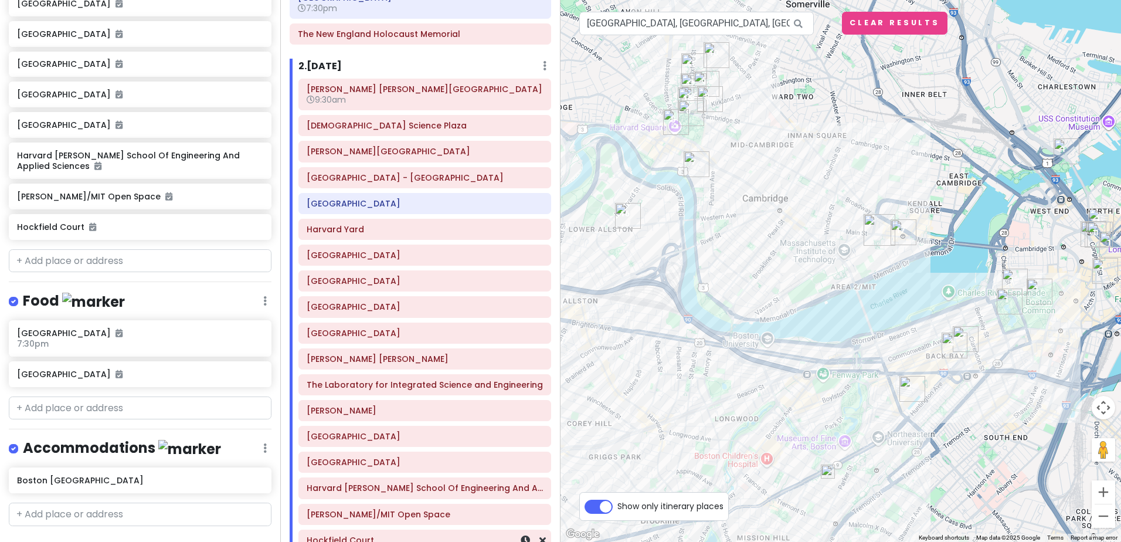
scroll to position [446, 0]
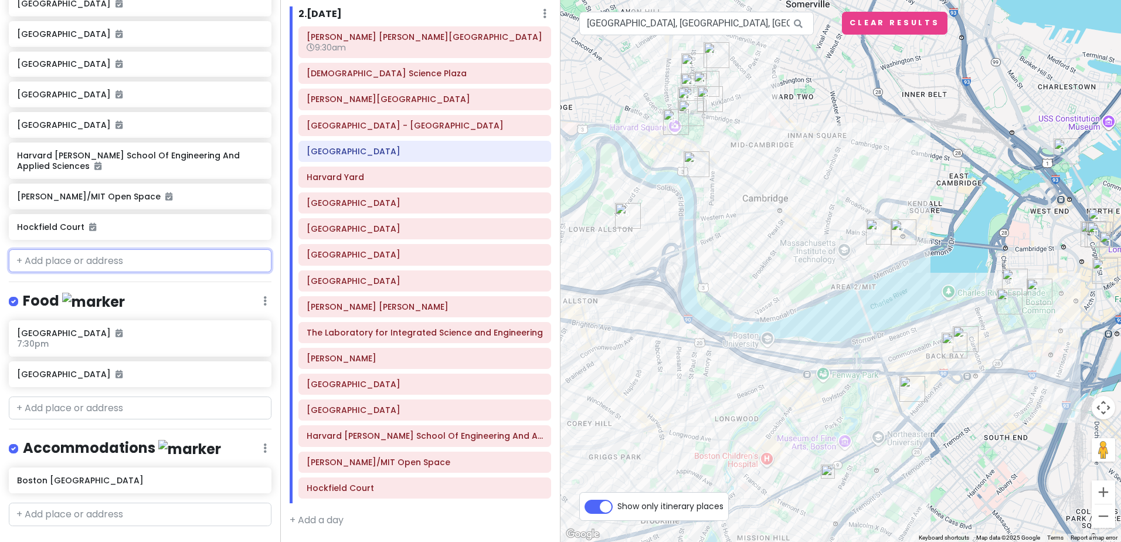
click at [89, 249] on input "text" at bounding box center [140, 260] width 263 height 23
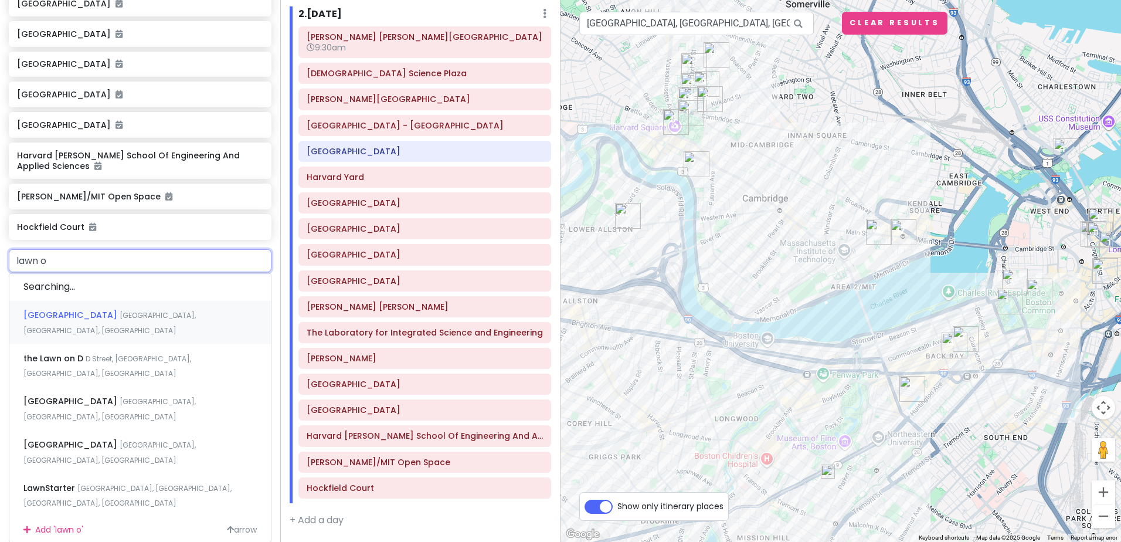
type input "lawn on"
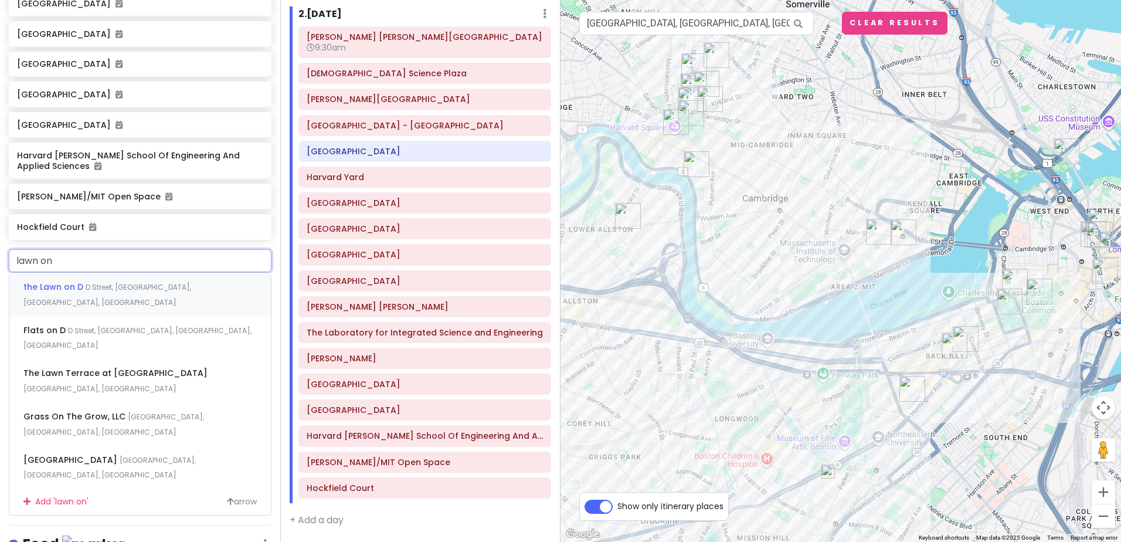
click at [53, 281] on span "the Lawn on D" at bounding box center [54, 287] width 62 height 12
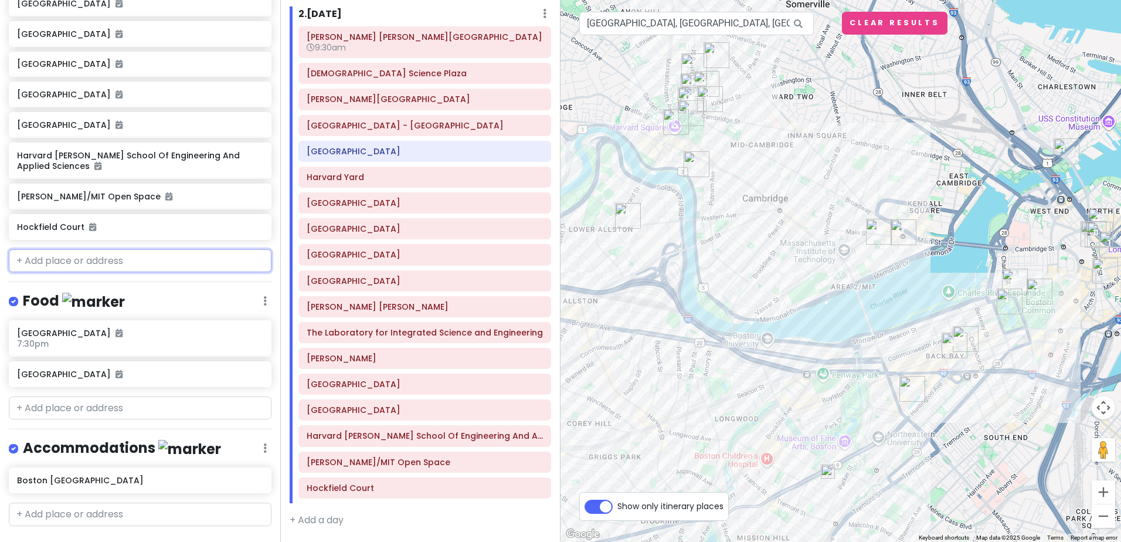
scroll to position [1417, 0]
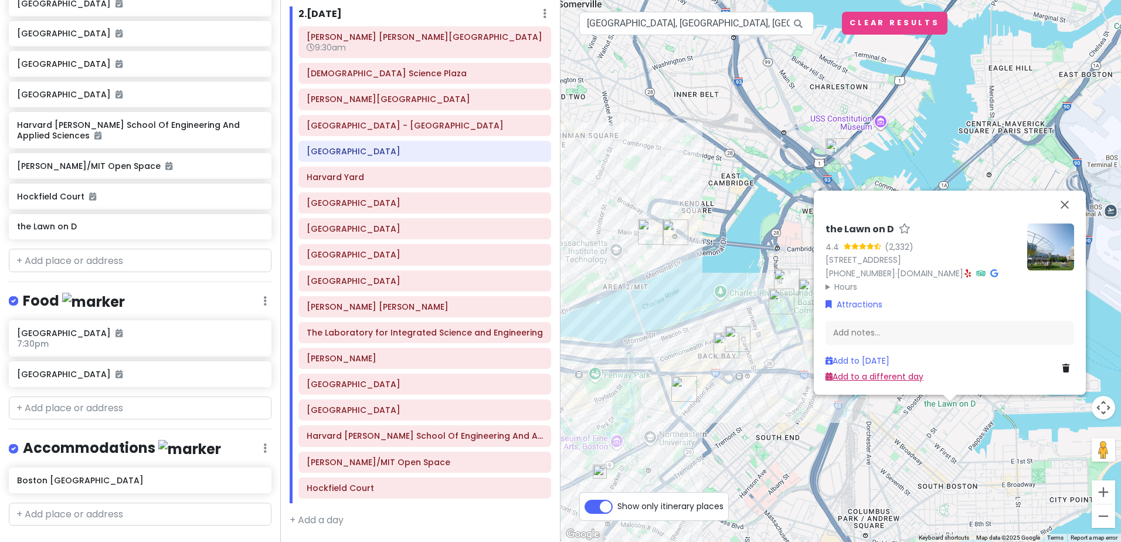
click at [882, 376] on link "Add to a different day" at bounding box center [875, 377] width 98 height 12
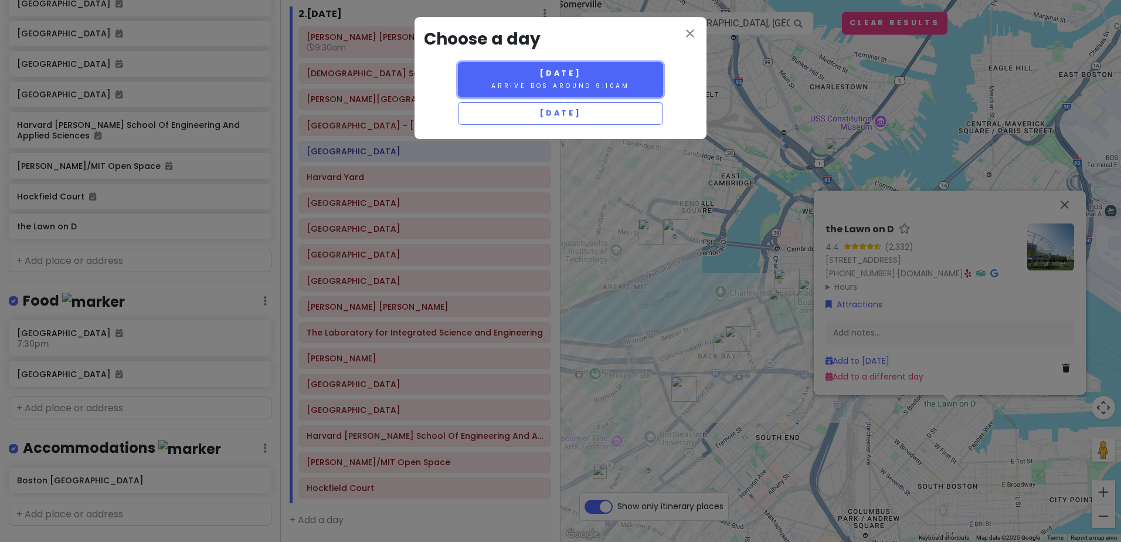
click at [582, 69] on span "[DATE]" at bounding box center [561, 73] width 42 height 10
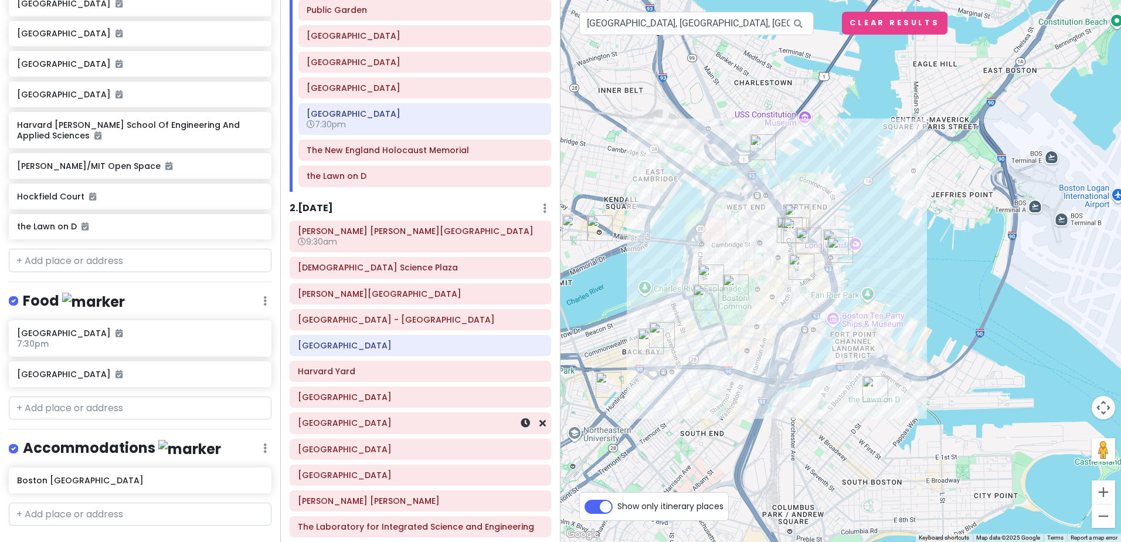
scroll to position [238, 0]
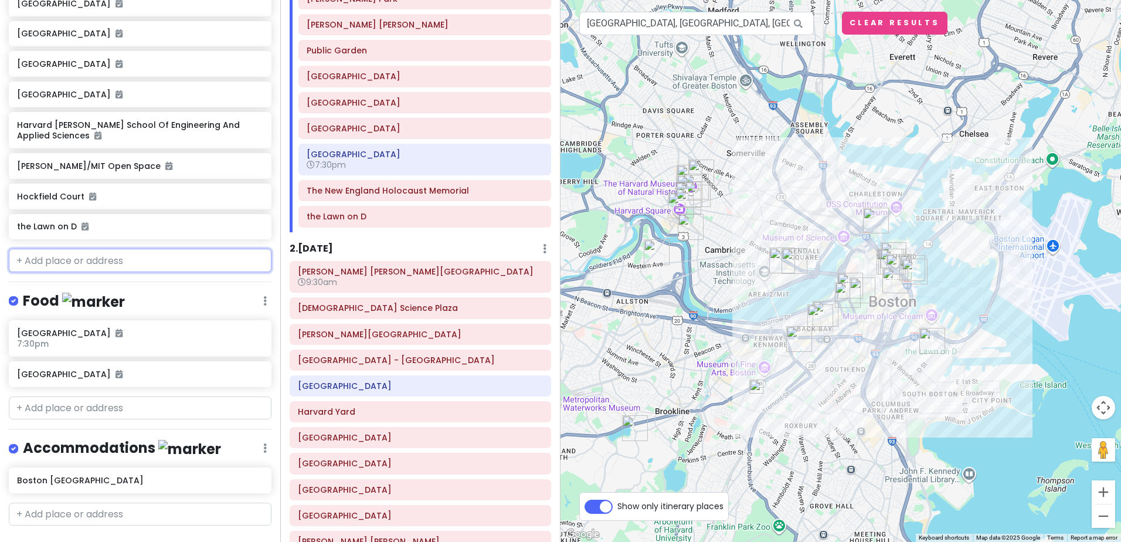
click at [69, 249] on input "text" at bounding box center [140, 260] width 263 height 23
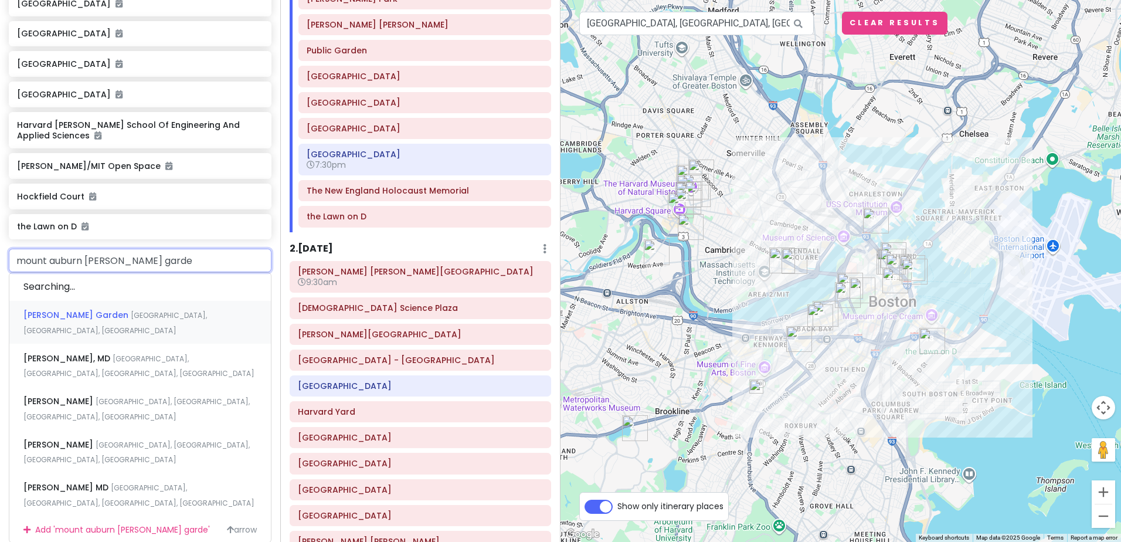
type input "mount auburn [PERSON_NAME] garden"
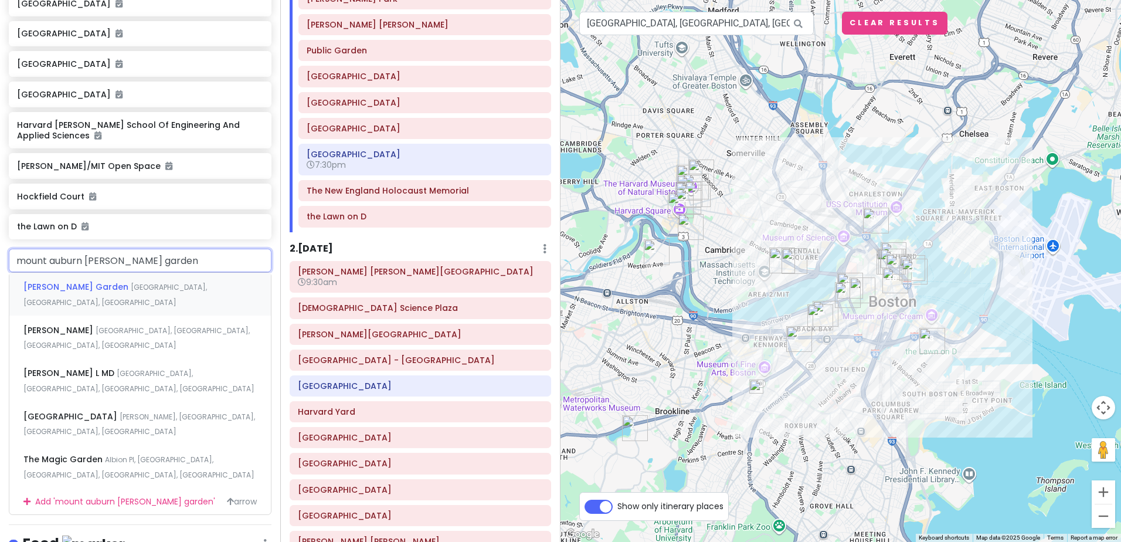
click at [75, 281] on span "[PERSON_NAME] Garden" at bounding box center [76, 287] width 107 height 12
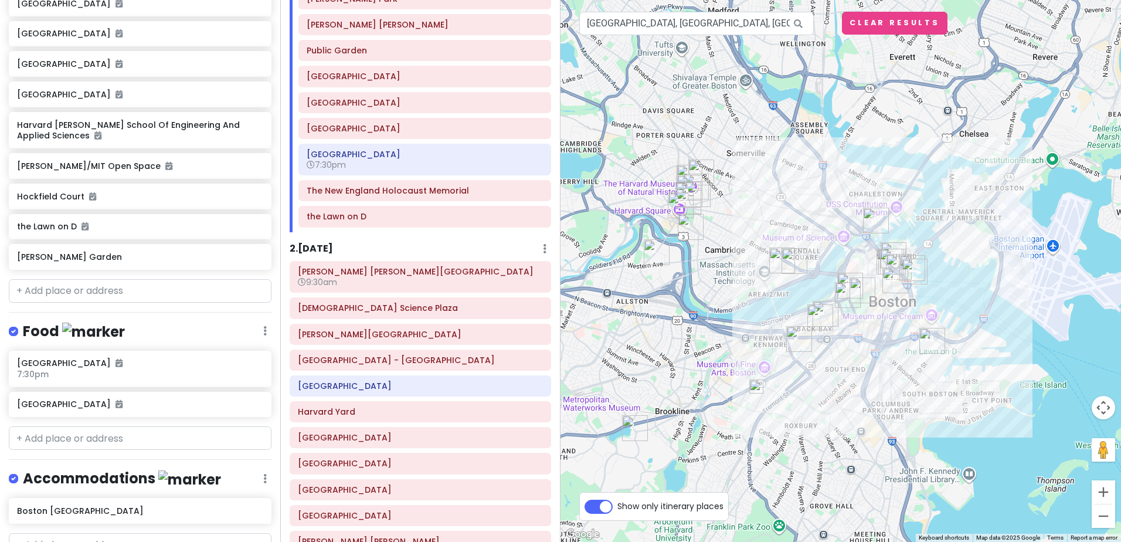
scroll to position [1447, 0]
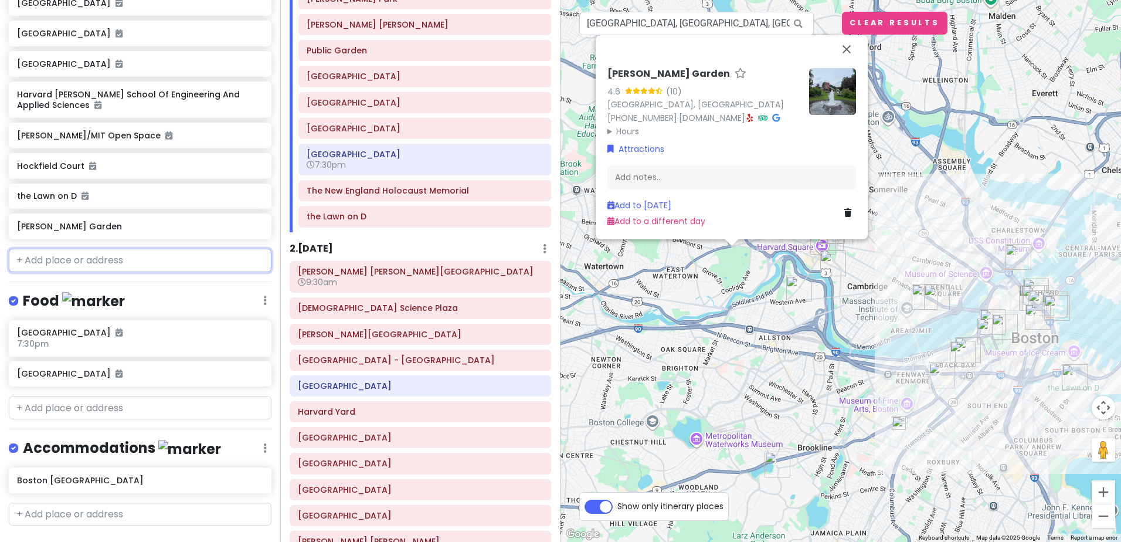
click at [118, 249] on input "text" at bounding box center [140, 260] width 263 height 23
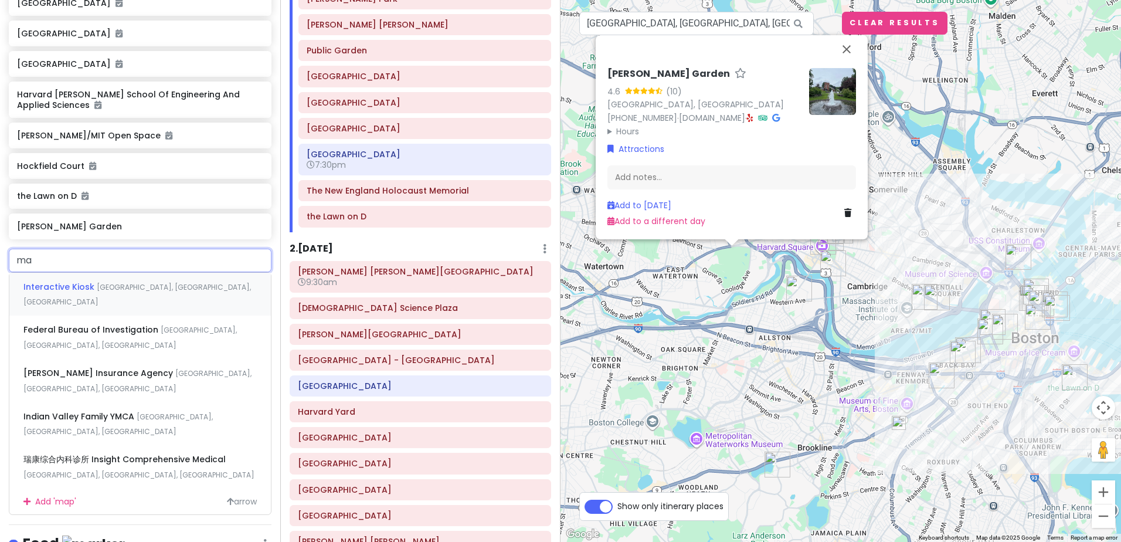
type input "m"
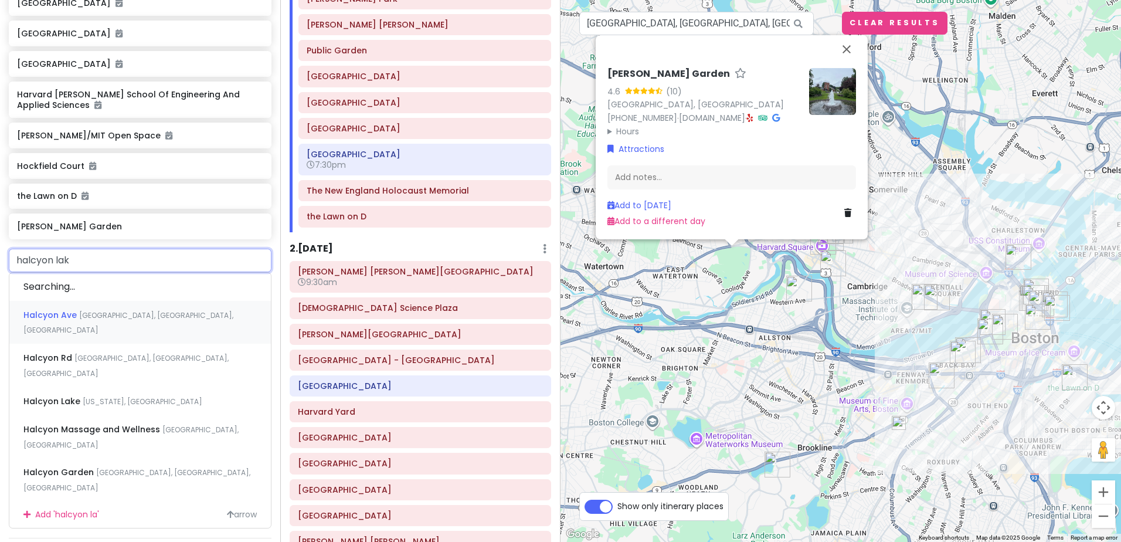
type input "halcyon lake"
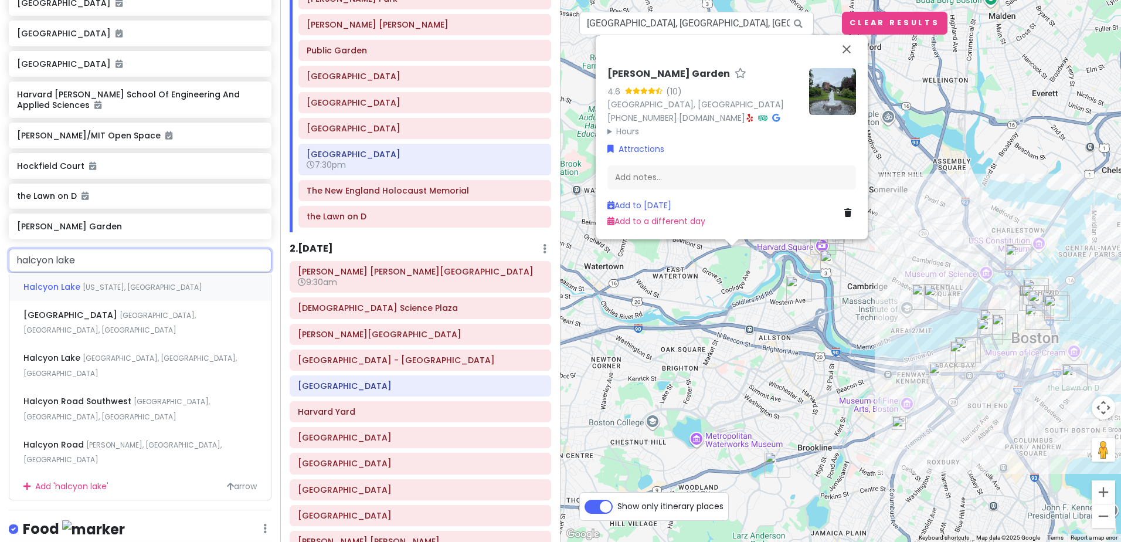
click at [63, 281] on span "Halcyon Lake" at bounding box center [52, 287] width 59 height 12
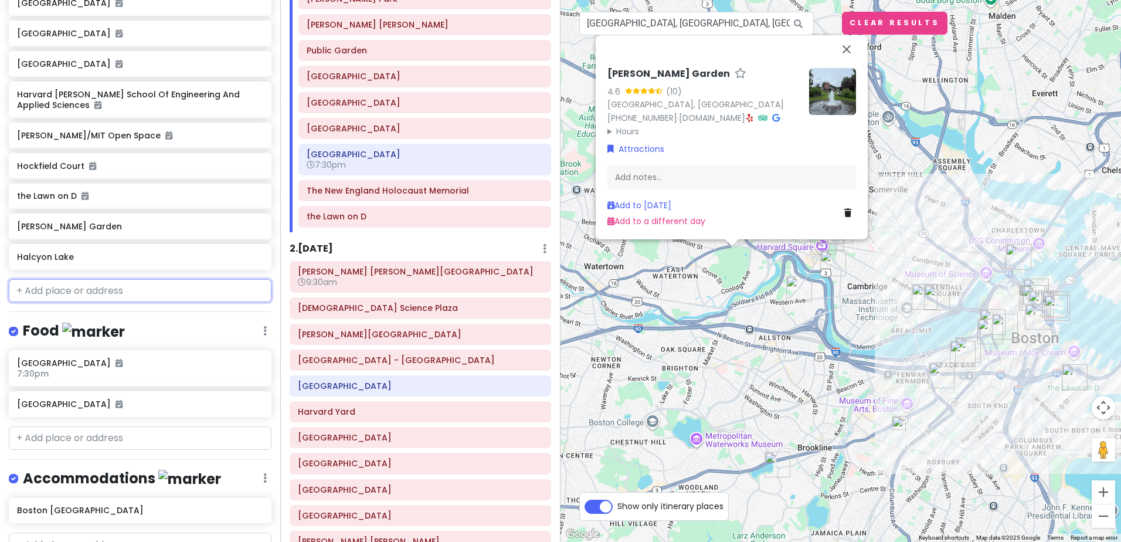
scroll to position [1478, 0]
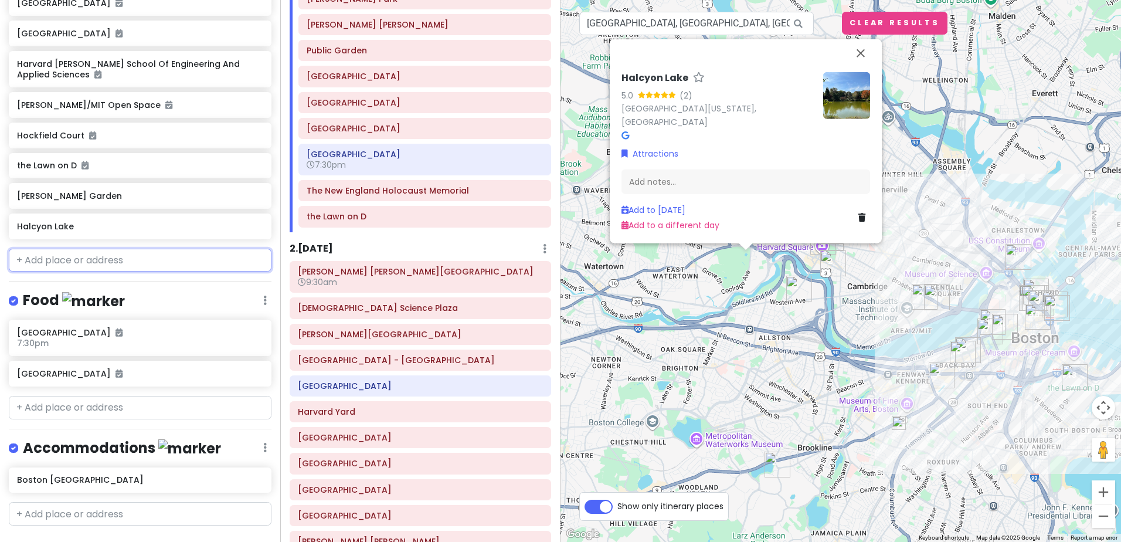
click at [92, 249] on input "text" at bounding box center [140, 260] width 263 height 23
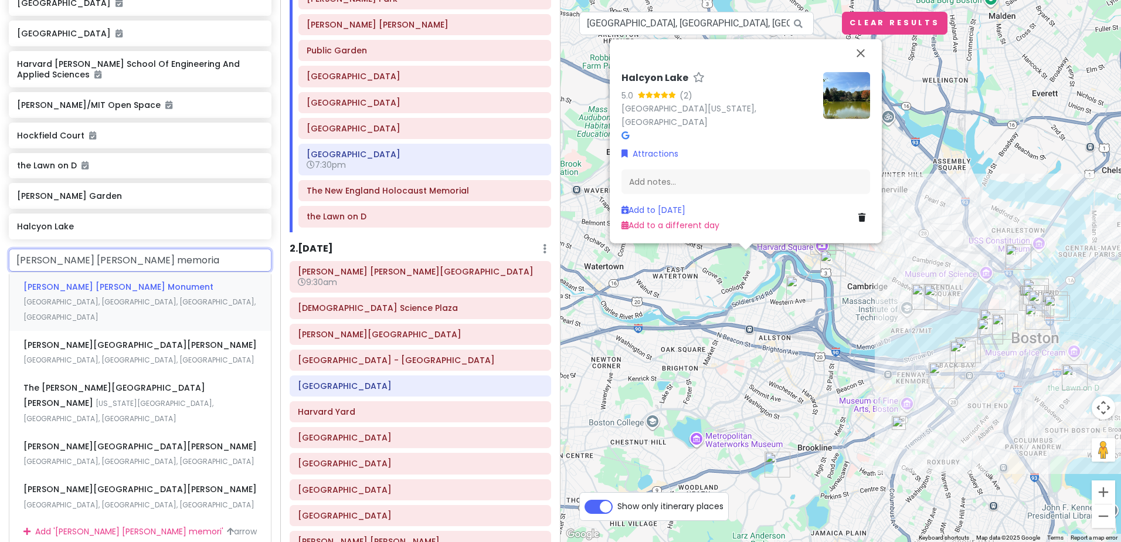
type input "[PERSON_NAME] [PERSON_NAME] memorial"
click at [93, 281] on span "[PERSON_NAME] [PERSON_NAME] Monument" at bounding box center [118, 287] width 190 height 12
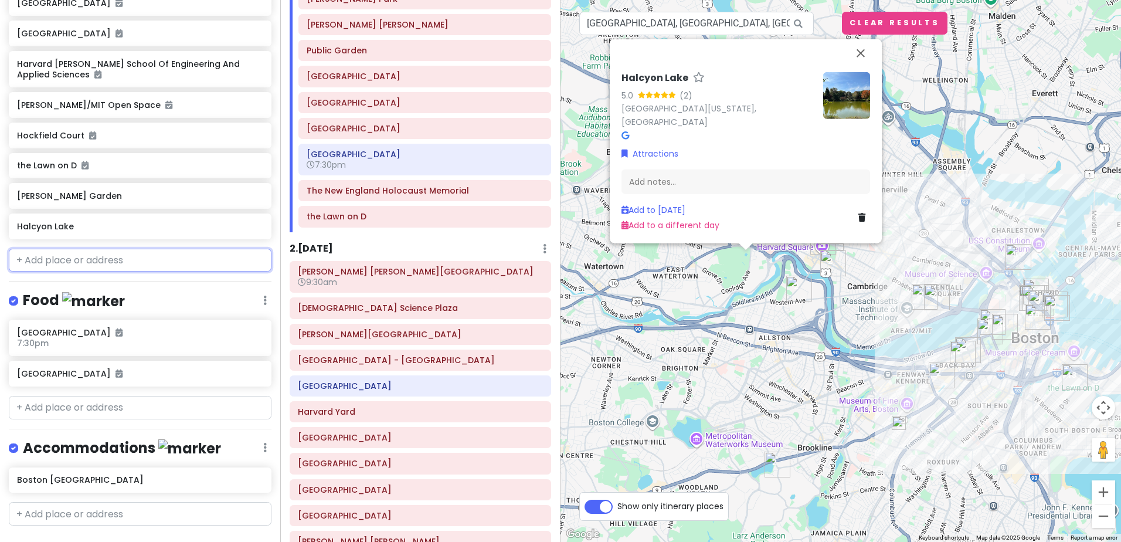
scroll to position [1508, 0]
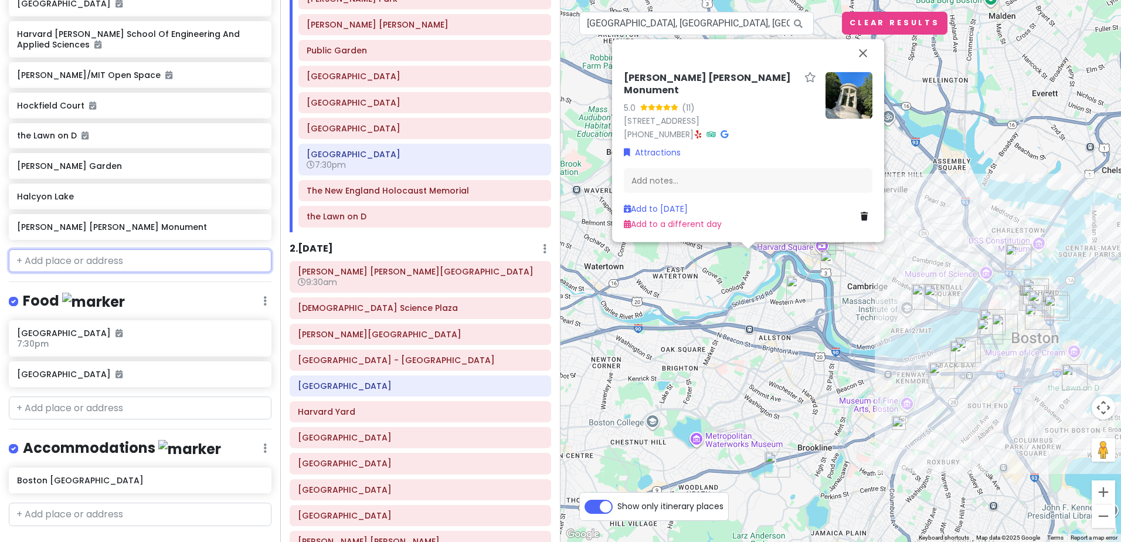
click at [106, 249] on input "text" at bounding box center [140, 260] width 263 height 23
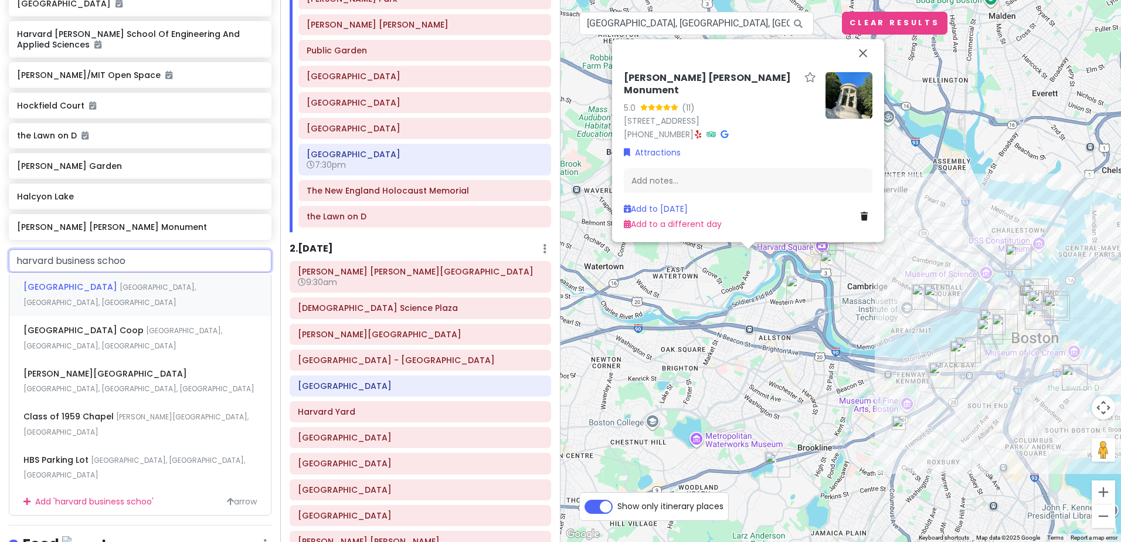
type input "[GEOGRAPHIC_DATA]"
click at [101, 281] on span "[GEOGRAPHIC_DATA]" at bounding box center [71, 287] width 96 height 12
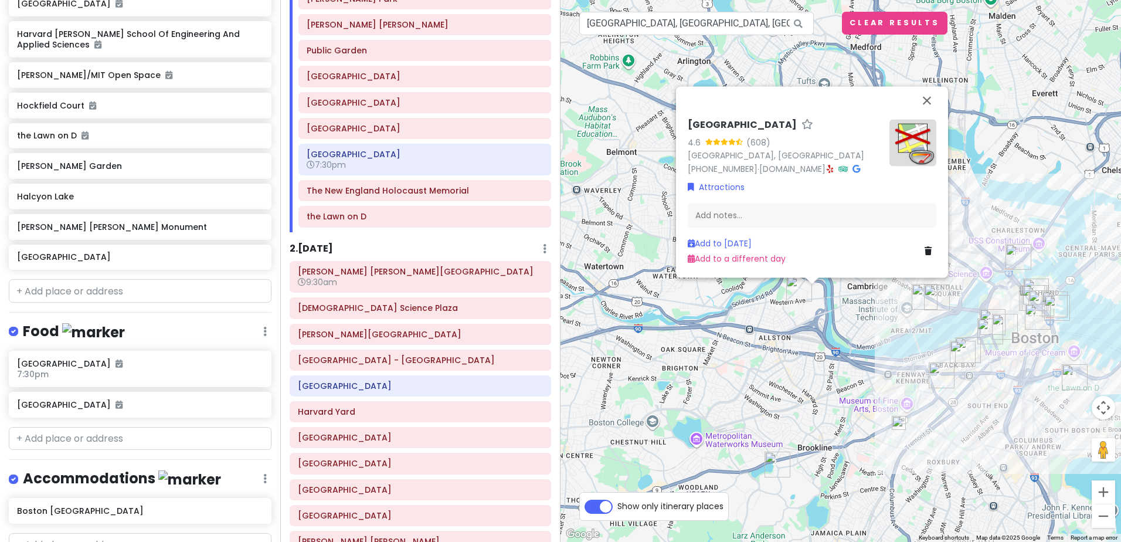
scroll to position [1538, 0]
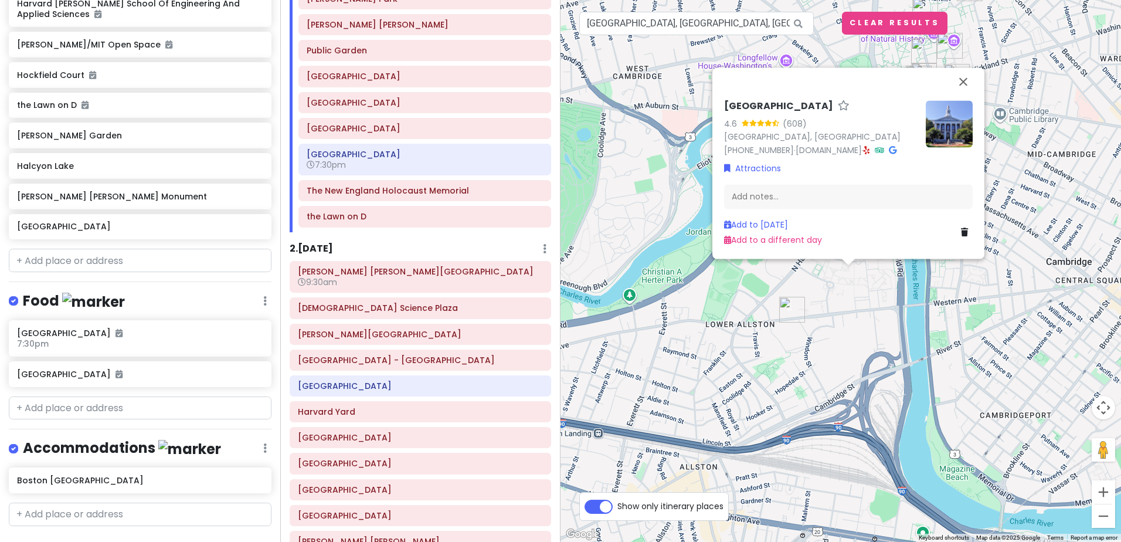
drag, startPoint x: 701, startPoint y: 308, endPoint x: 951, endPoint y: 304, distance: 249.9
click at [951, 304] on div "[GEOGRAPHIC_DATA] 4.6 (608) [GEOGRAPHIC_DATA], [GEOGRAPHIC_DATA] [PHONE_NUMBER]…" at bounding box center [841, 271] width 561 height 542
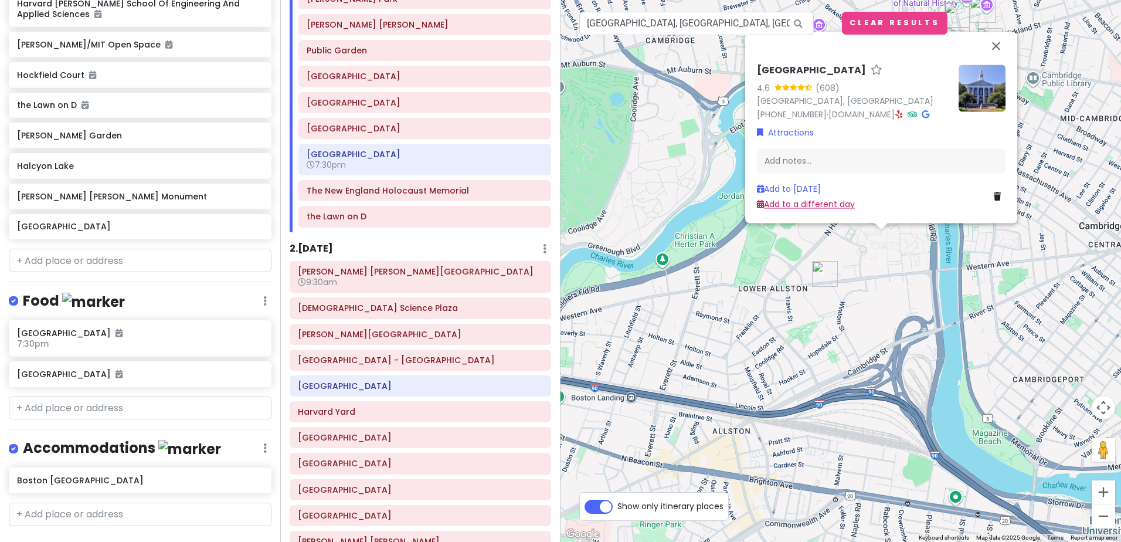
click at [806, 205] on link "Add to a different day" at bounding box center [806, 205] width 98 height 12
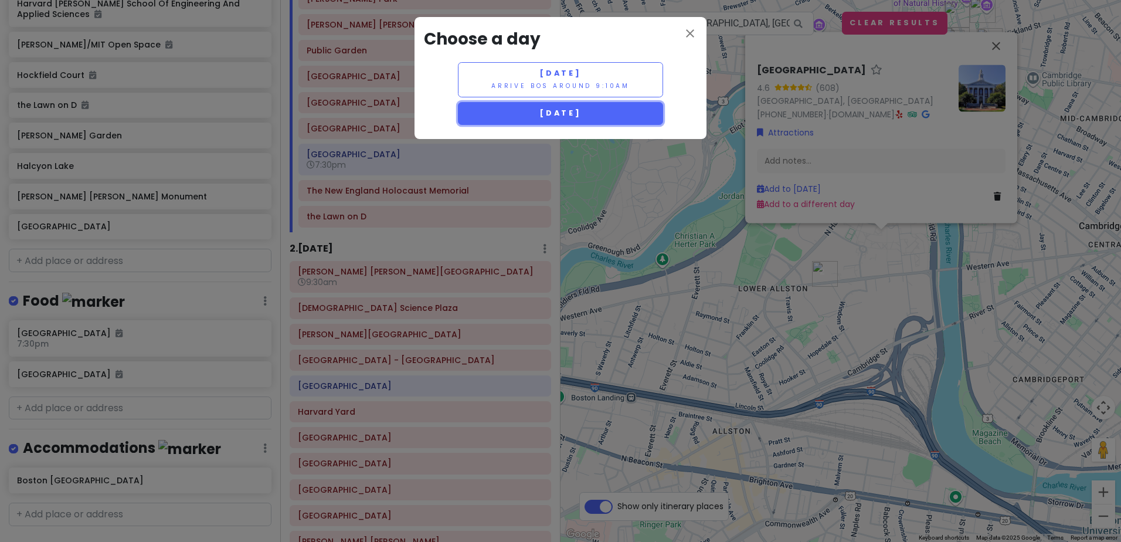
click at [565, 113] on span "[DATE]" at bounding box center [561, 113] width 42 height 10
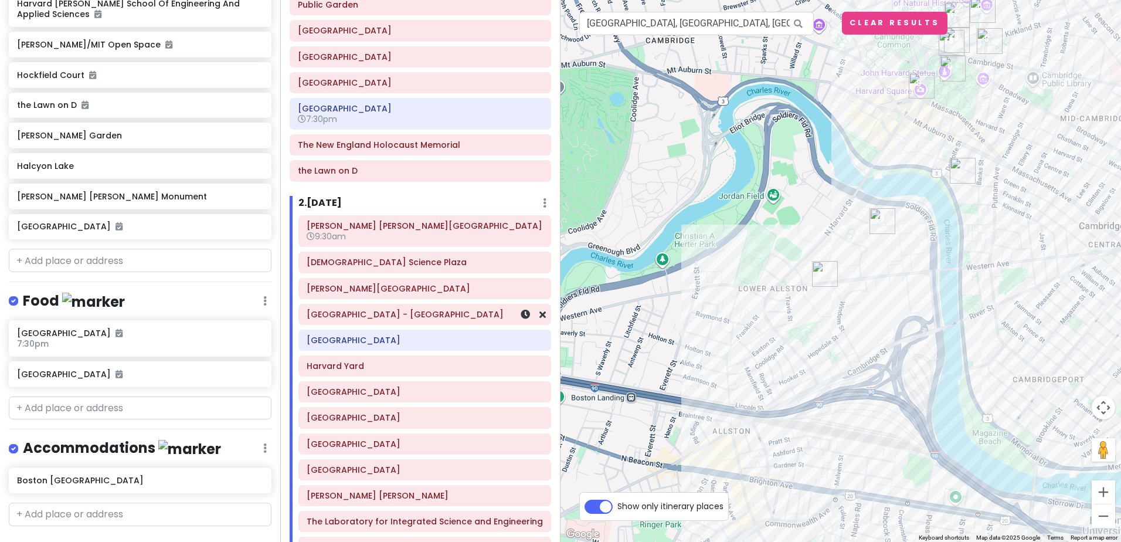
scroll to position [498, 0]
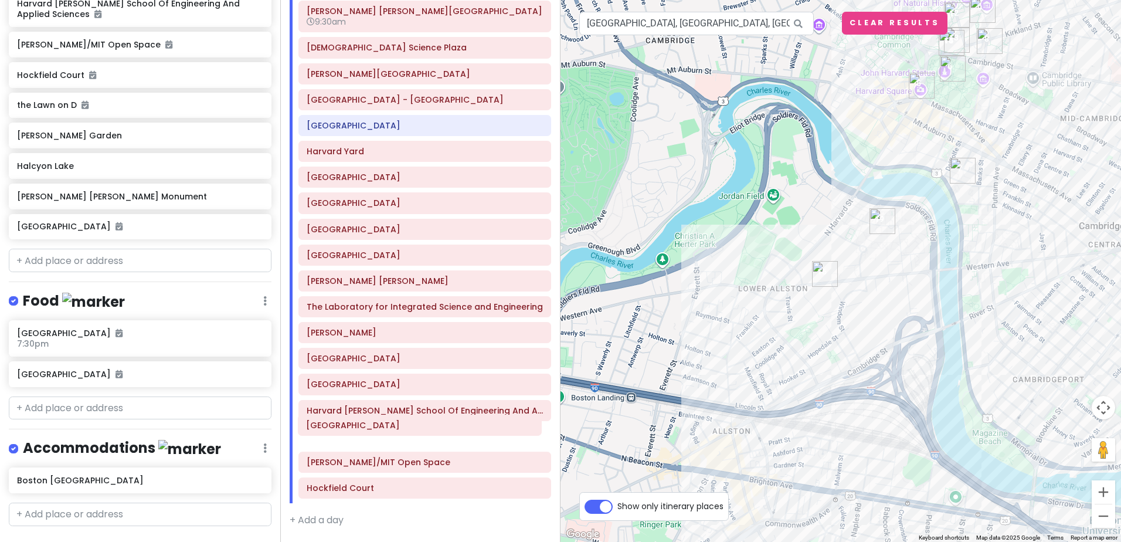
drag, startPoint x: 404, startPoint y: 491, endPoint x: 403, endPoint y: 428, distance: 62.8
click at [403, 428] on div "[PERSON_NAME] Law [PERSON_NAME][GEOGRAPHIC_DATA] 9:[GEOGRAPHIC_DATA] [PERSON_NA…" at bounding box center [425, 252] width 270 height 503
